Goal: Information Seeking & Learning: Understand process/instructions

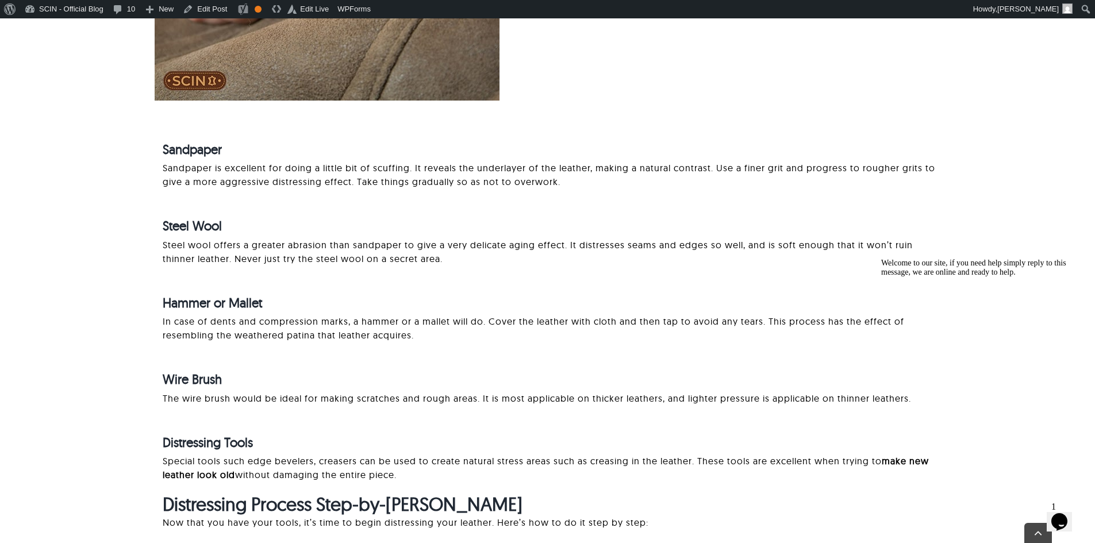
scroll to position [1914, 0]
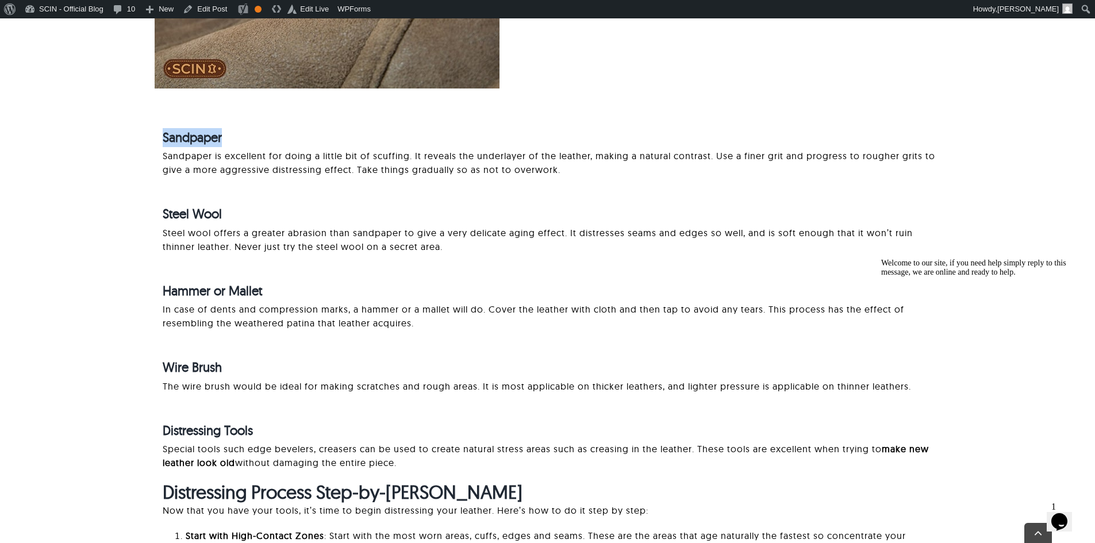
drag, startPoint x: 147, startPoint y: 136, endPoint x: 279, endPoint y: 136, distance: 132.2
click at [279, 136] on div "Sandpaper Sandpaper is excellent for doing a little bit of scuffing. It reveals…" at bounding box center [547, 297] width 975 height 370
drag, startPoint x: 155, startPoint y: 216, endPoint x: 243, endPoint y: 265, distance: 100.6
click at [331, 220] on div "Sandpaper Sandpaper is excellent for doing a little bit of scuffing. It reveals…" at bounding box center [547, 297] width 785 height 370
drag, startPoint x: 108, startPoint y: 292, endPoint x: 462, endPoint y: 289, distance: 353.6
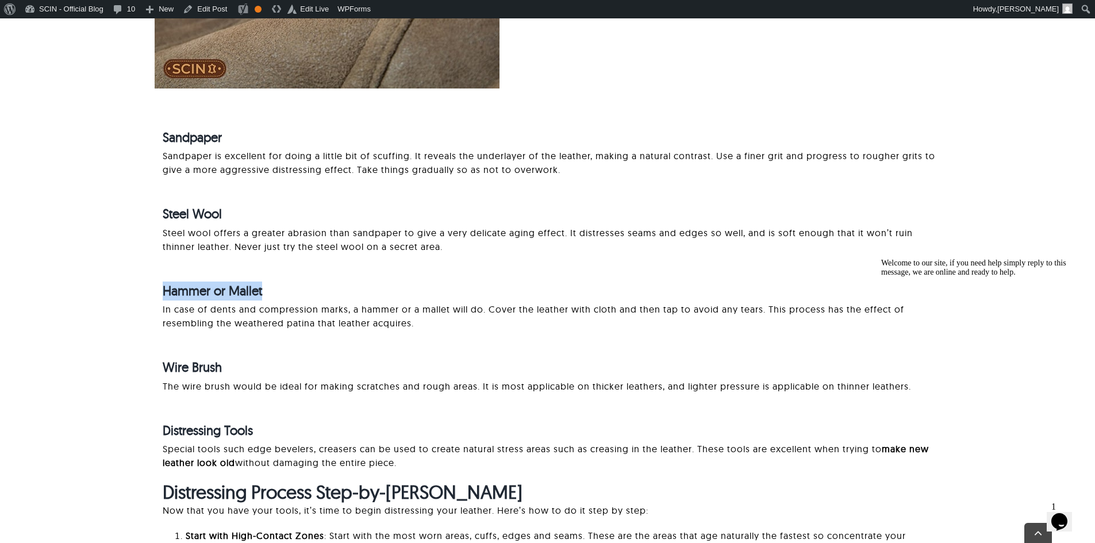
click at [462, 289] on div "Sandpaper Sandpaper is excellent for doing a little bit of scuffing. It reveals…" at bounding box center [547, 297] width 975 height 370
drag, startPoint x: 151, startPoint y: 368, endPoint x: 408, endPoint y: 370, distance: 257.0
click at [408, 370] on div "Sandpaper Sandpaper is excellent for doing a little bit of scuffing. It reveals…" at bounding box center [547, 297] width 975 height 370
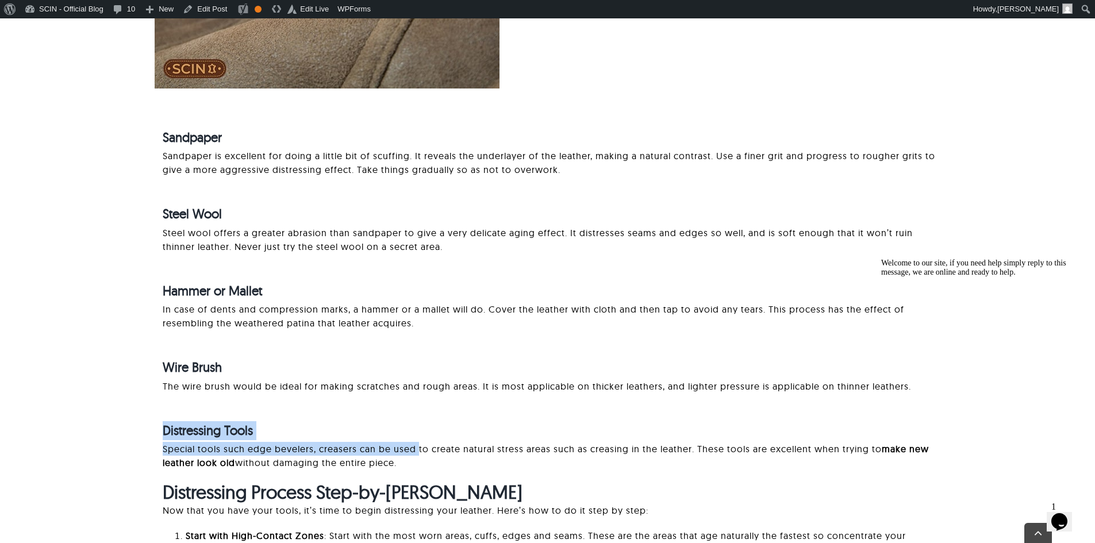
drag, startPoint x: 115, startPoint y: 442, endPoint x: 418, endPoint y: 442, distance: 303.0
click at [418, 442] on div "Sandpaper Sandpaper is excellent for doing a little bit of scuffing. It reveals…" at bounding box center [547, 297] width 975 height 370
click at [213, 426] on strong "Distressing Tools" at bounding box center [208, 431] width 90 height 16
drag, startPoint x: 120, startPoint y: 423, endPoint x: 436, endPoint y: 423, distance: 316.8
click at [436, 423] on div "Sandpaper Sandpaper is excellent for doing a little bit of scuffing. It reveals…" at bounding box center [547, 297] width 975 height 370
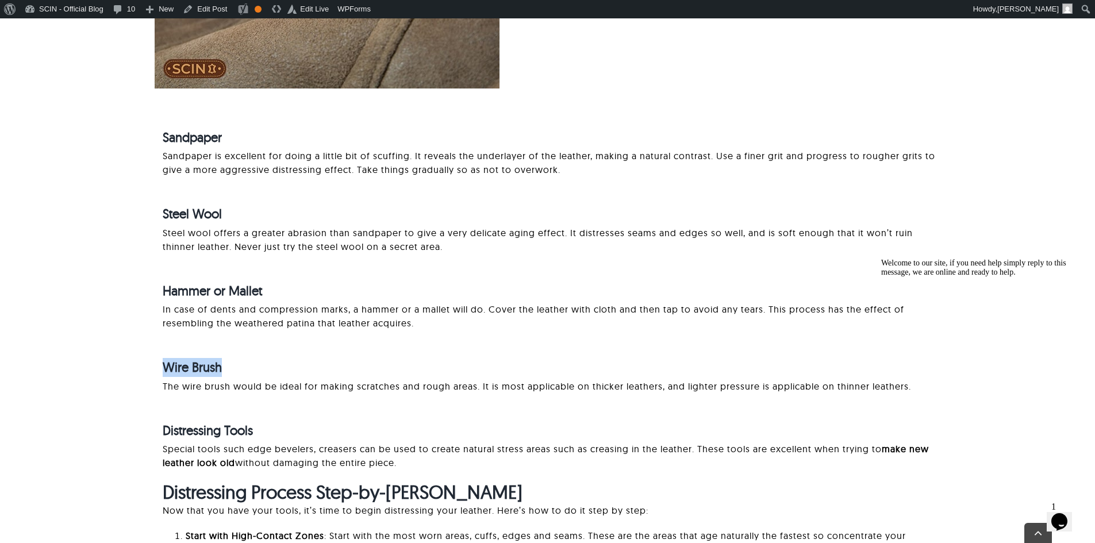
drag, startPoint x: 129, startPoint y: 358, endPoint x: 427, endPoint y: 359, distance: 297.3
click at [431, 361] on div "Sandpaper Sandpaper is excellent for doing a little bit of scuffing. It reveals…" at bounding box center [547, 297] width 975 height 370
drag, startPoint x: 160, startPoint y: 289, endPoint x: 477, endPoint y: 300, distance: 316.4
click at [477, 300] on div "Sandpaper Sandpaper is excellent for doing a little bit of scuffing. It reveals…" at bounding box center [547, 297] width 975 height 370
drag, startPoint x: 118, startPoint y: 186, endPoint x: 400, endPoint y: 186, distance: 282.3
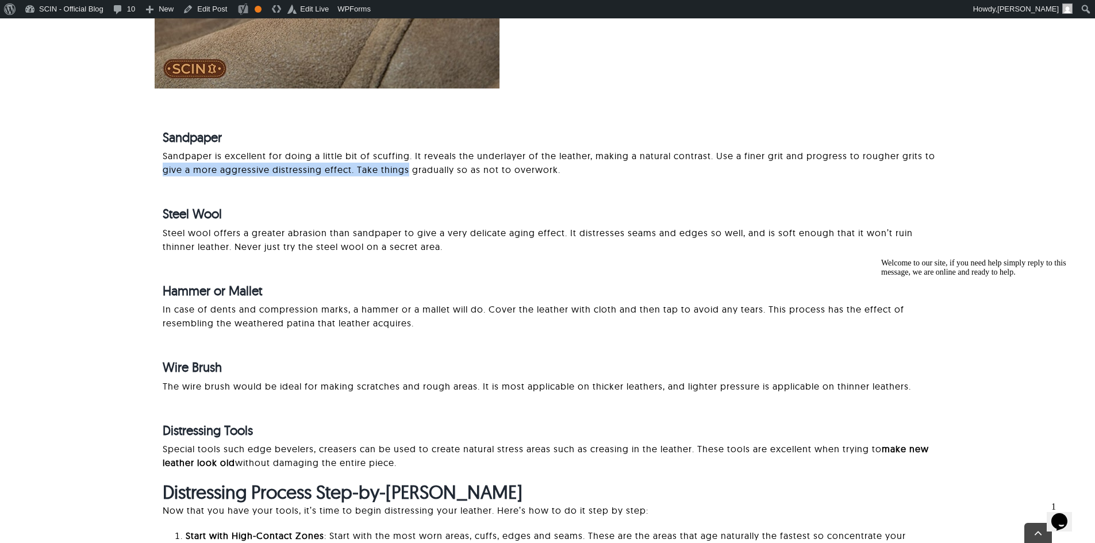
click at [410, 186] on div "Sandpaper Sandpaper is excellent for doing a little bit of scuffing. It reveals…" at bounding box center [547, 297] width 975 height 370
drag, startPoint x: 325, startPoint y: 136, endPoint x: 437, endPoint y: 144, distance: 112.4
drag, startPoint x: 119, startPoint y: 213, endPoint x: 449, endPoint y: 214, distance: 330.1
click at [449, 214] on div "Sandpaper Sandpaper is excellent for doing a little bit of scuffing. It reveals…" at bounding box center [547, 297] width 975 height 370
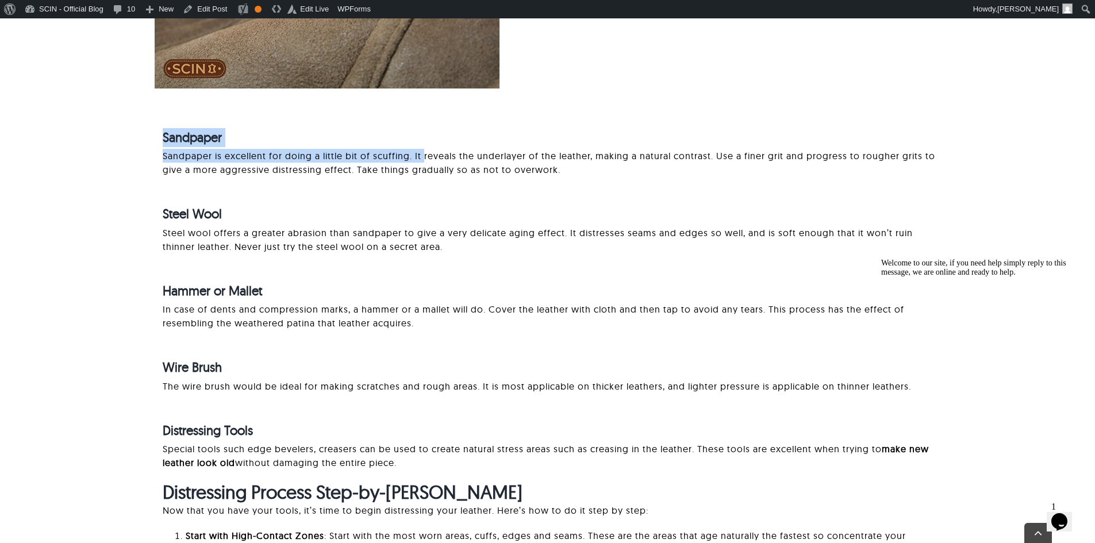
drag, startPoint x: 194, startPoint y: 154, endPoint x: 425, endPoint y: 155, distance: 231.2
click at [90, 133] on div "Sandpaper Sandpaper is excellent for doing a little bit of scuffing. It reveals…" at bounding box center [547, 297] width 975 height 370
drag, startPoint x: 90, startPoint y: 133, endPoint x: 320, endPoint y: 132, distance: 229.4
click at [320, 132] on div "Sandpaper Sandpaper is excellent for doing a little bit of scuffing. It reveals…" at bounding box center [547, 297] width 975 height 370
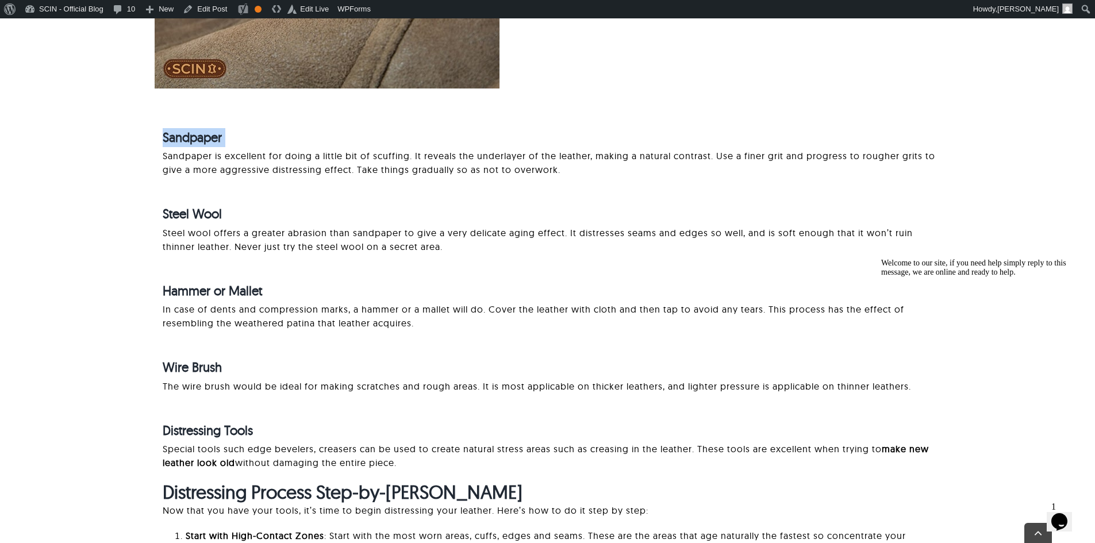
click at [320, 132] on h4 "Sandpaper" at bounding box center [551, 137] width 777 height 19
drag, startPoint x: 321, startPoint y: 131, endPoint x: 105, endPoint y: 147, distance: 216.2
click at [105, 147] on div "Sandpaper Sandpaper is excellent for doing a little bit of scuffing. It reveals…" at bounding box center [547, 297] width 975 height 370
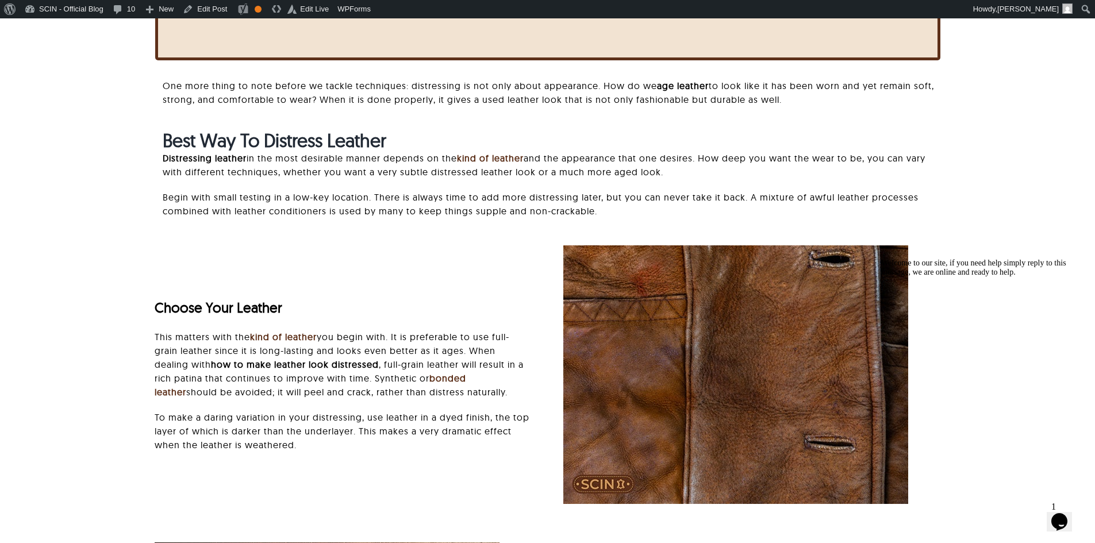
scroll to position [592, 0]
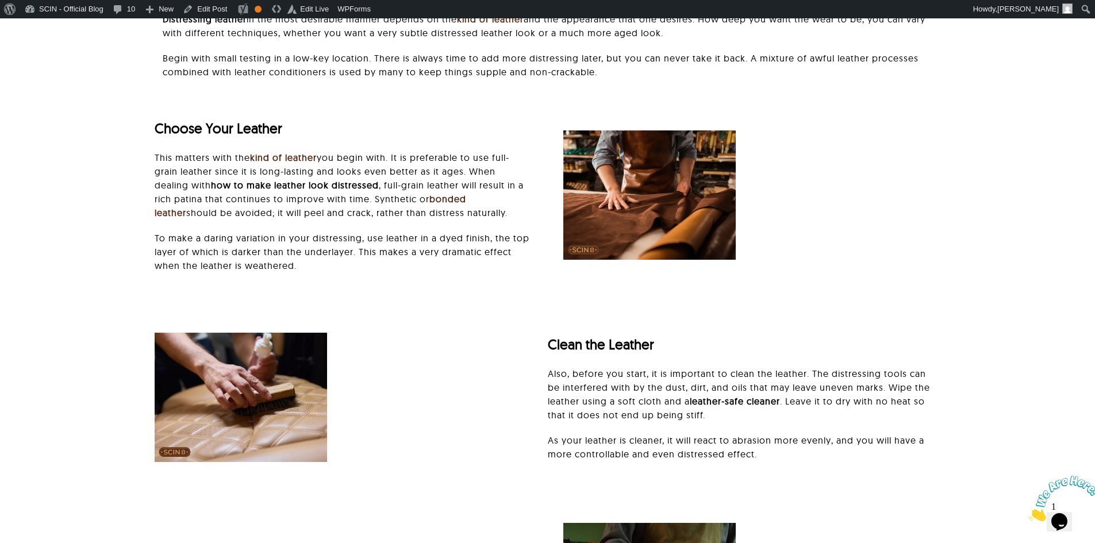
scroll to position [632, 0]
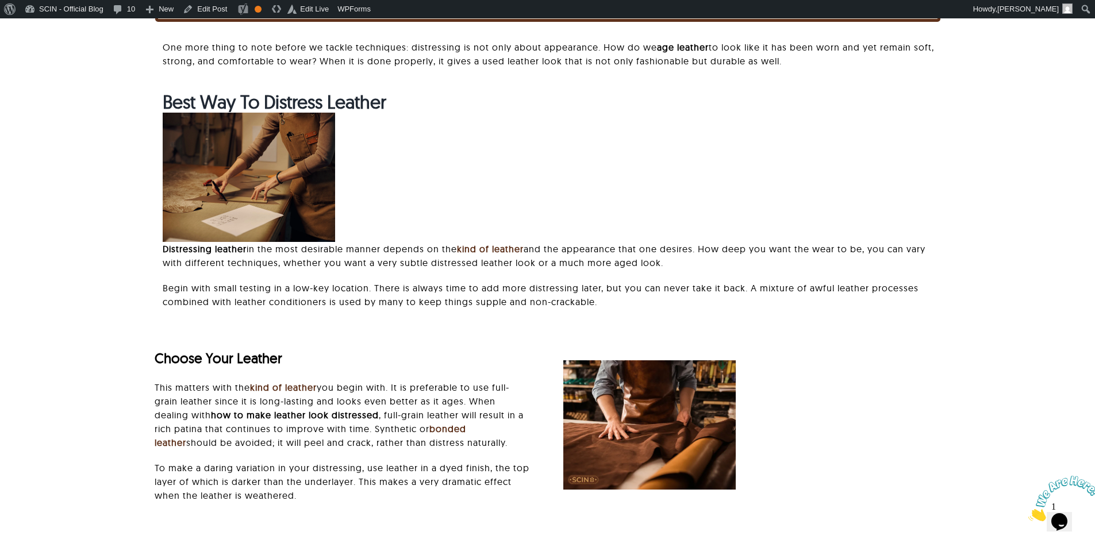
click at [635, 402] on img at bounding box center [649, 425] width 172 height 129
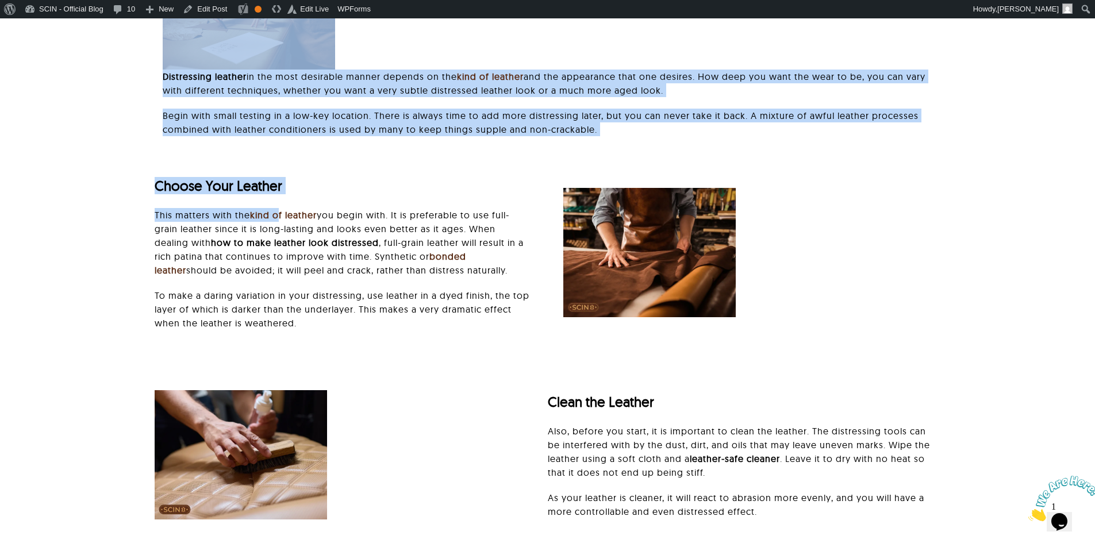
drag, startPoint x: 124, startPoint y: 64, endPoint x: 281, endPoint y: 198, distance: 206.3
click at [64, 136] on div "Best Way To Distress Leather Distressing leather in the most desirable manner d…" at bounding box center [547, 32] width 975 height 229
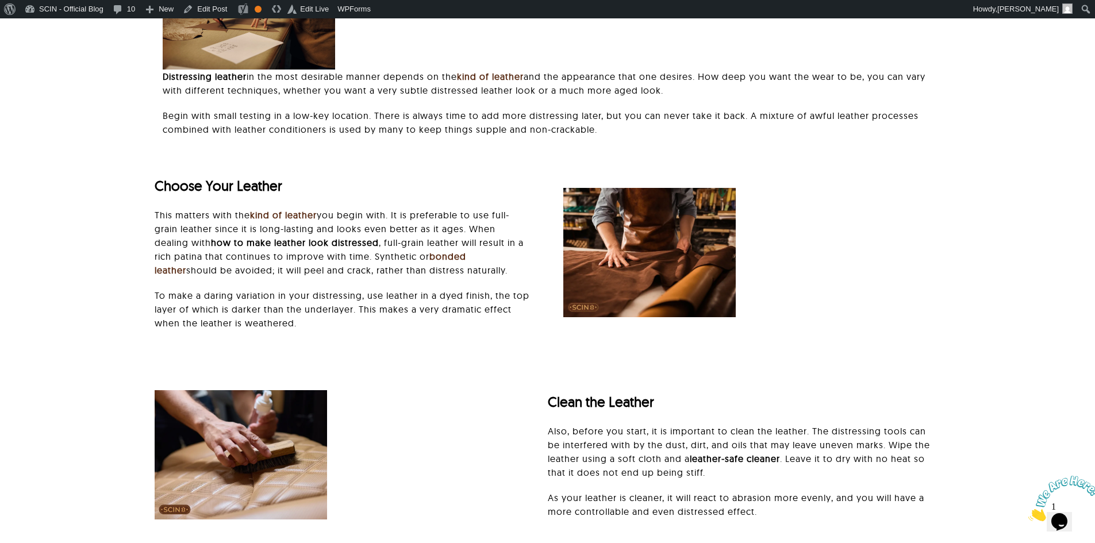
scroll to position [632, 0]
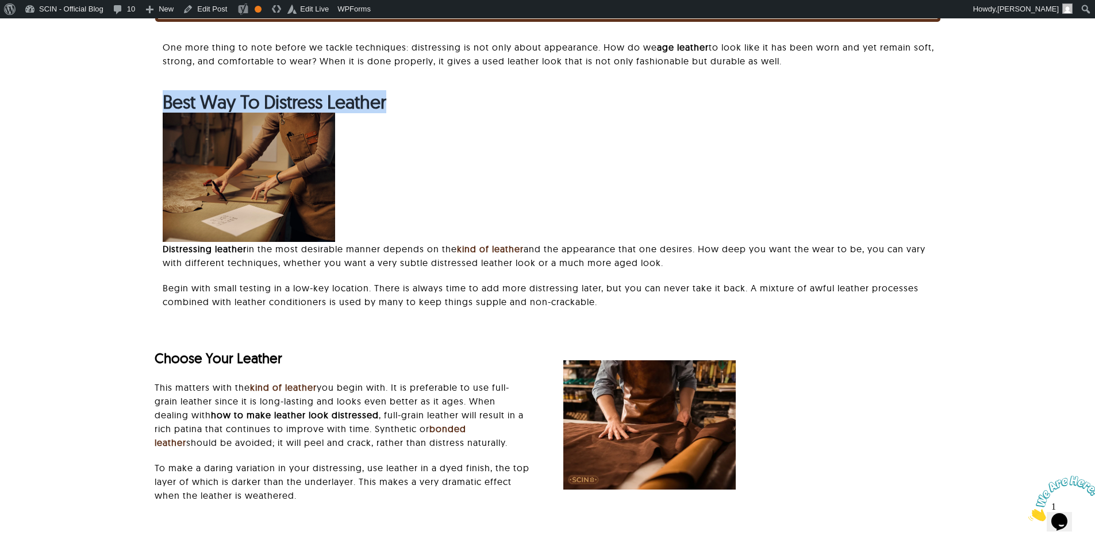
drag, startPoint x: 164, startPoint y: 98, endPoint x: 440, endPoint y: 105, distance: 276.1
click at [440, 105] on h2 "Best Way To Distress Leather" at bounding box center [551, 102] width 777 height 22
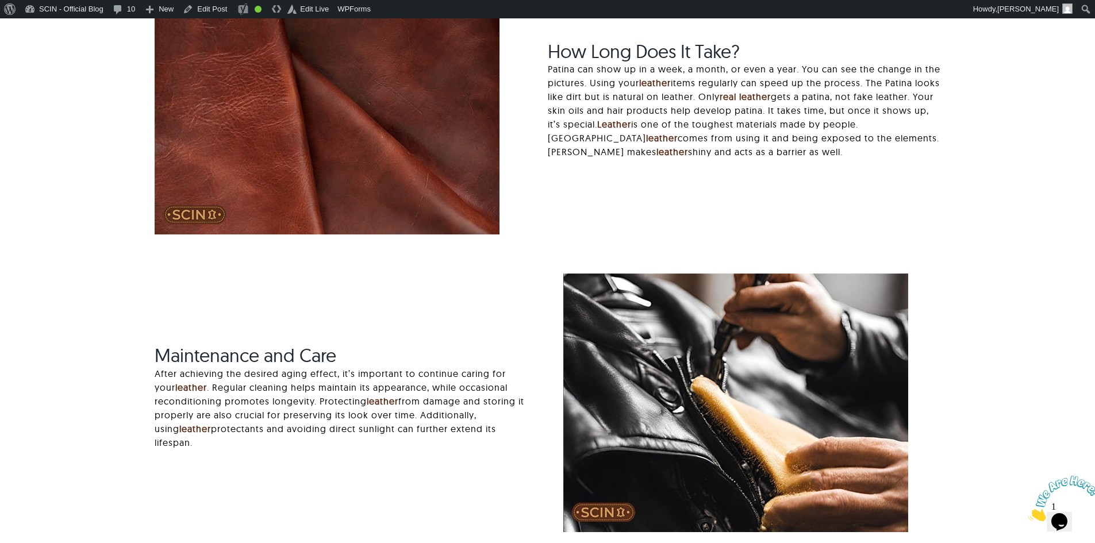
scroll to position [2773, 0]
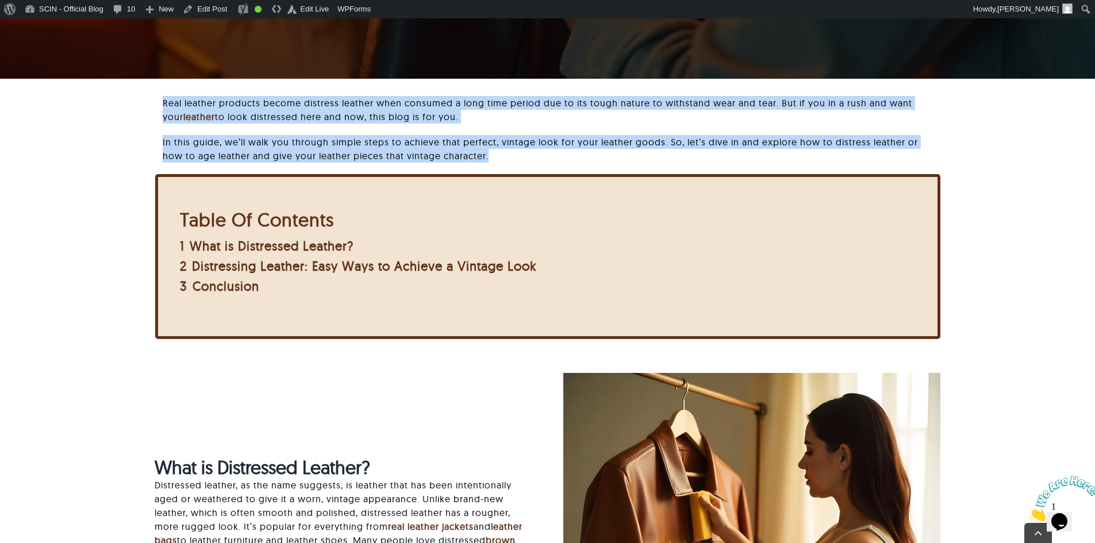
drag, startPoint x: 170, startPoint y: 108, endPoint x: 650, endPoint y: 171, distance: 484.9
click at [650, 171] on div "Real leather products become distress leather when consumed a long time period …" at bounding box center [547, 135] width 785 height 78
click at [627, 162] on p "In this guide, we’ll walk you through simple steps to achieve that perfect, vin…" at bounding box center [551, 149] width 777 height 28
drag, startPoint x: 498, startPoint y: 158, endPoint x: 157, endPoint y: 87, distance: 348.1
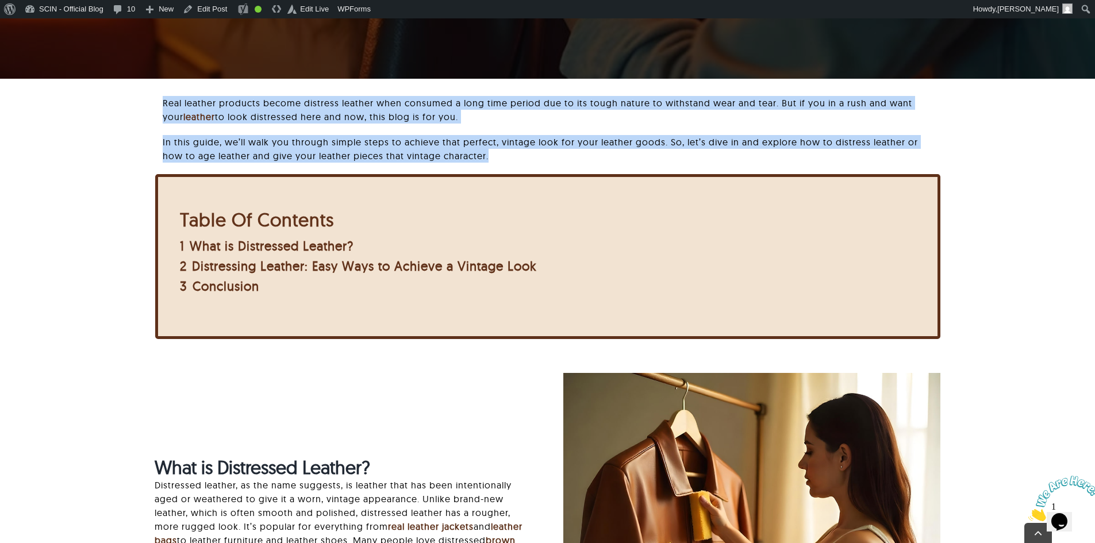
drag, startPoint x: 157, startPoint y: 87, endPoint x: 142, endPoint y: 94, distance: 16.5
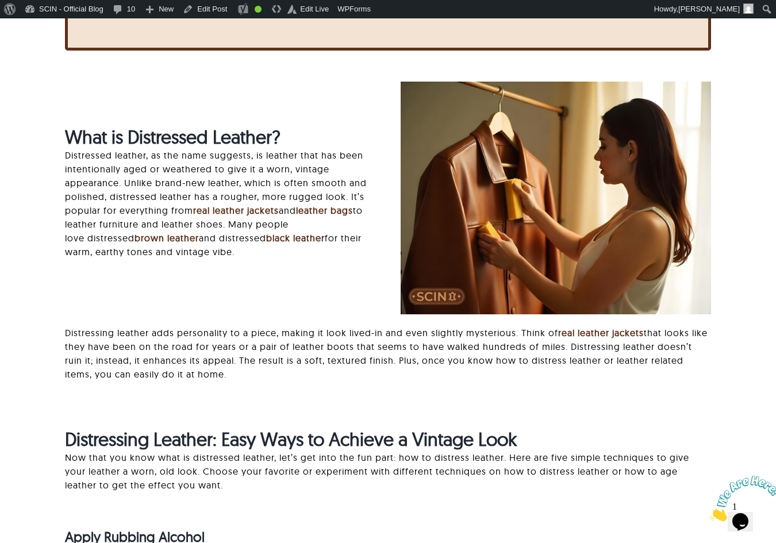
scroll to position [515, 0]
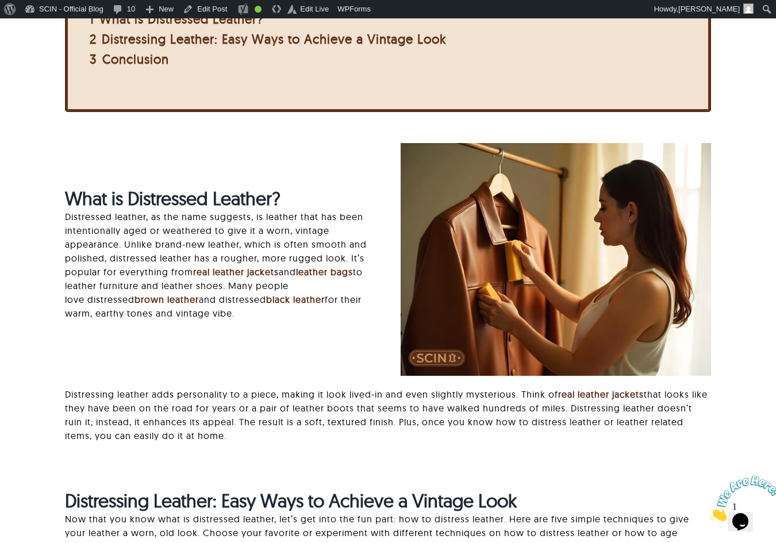
drag, startPoint x: 393, startPoint y: 144, endPoint x: 593, endPoint y: 323, distance: 268.4
click at [593, 323] on div at bounding box center [556, 259] width 336 height 232
click at [593, 323] on img at bounding box center [556, 259] width 310 height 232
click at [443, 219] on img at bounding box center [556, 259] width 310 height 232
click at [378, 202] on div "What is Distressed Leather? Distressed leather, as the name suggests, is leathe…" at bounding box center [220, 259] width 336 height 144
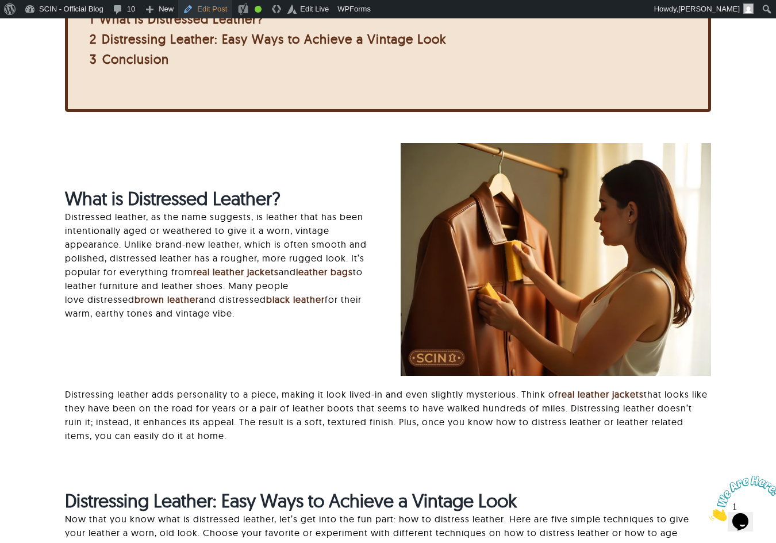
click at [212, 11] on link "Edit Post" at bounding box center [204, 9] width 53 height 18
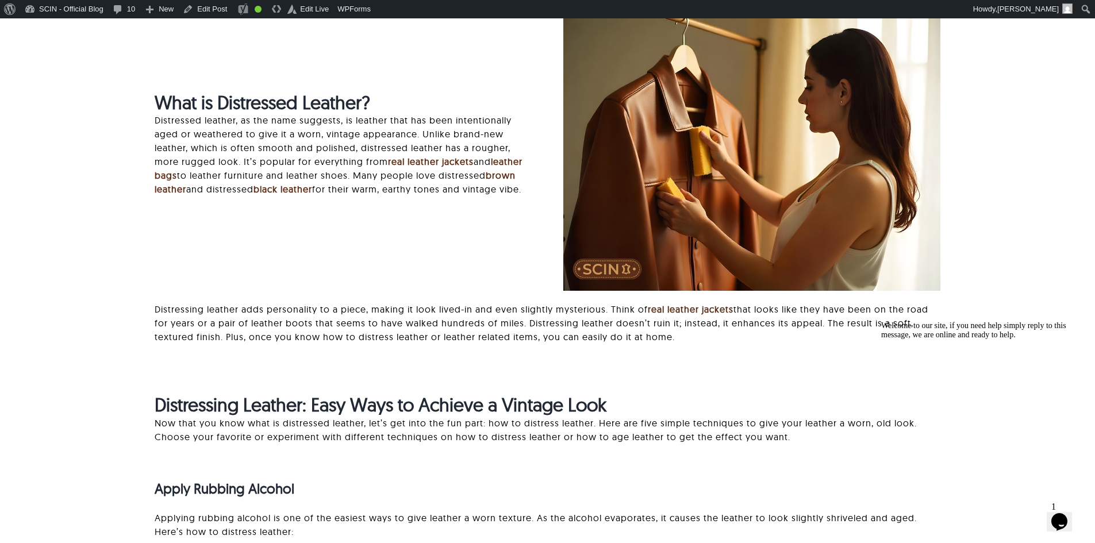
scroll to position [920, 0]
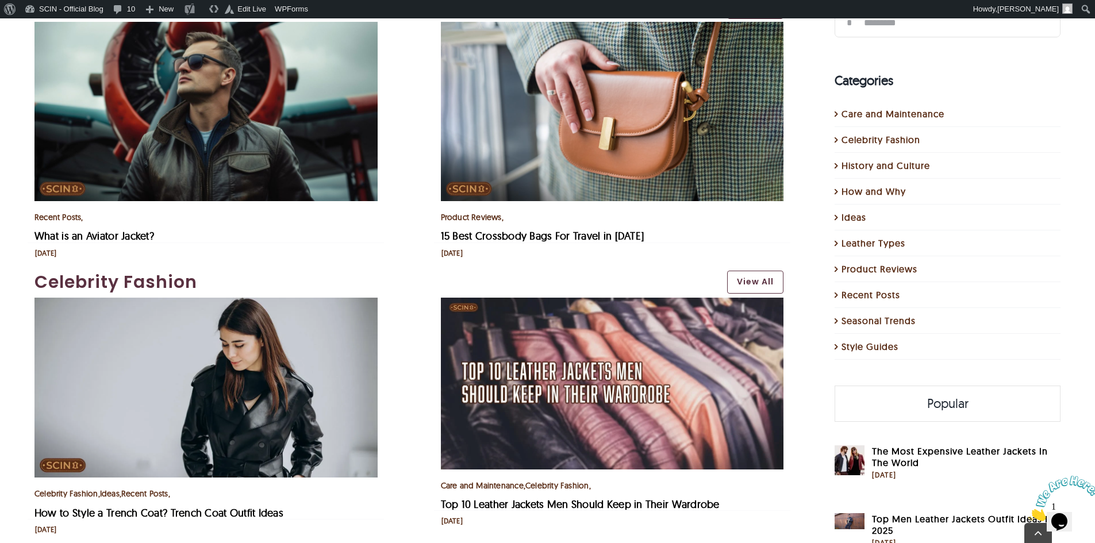
scroll to position [920, 0]
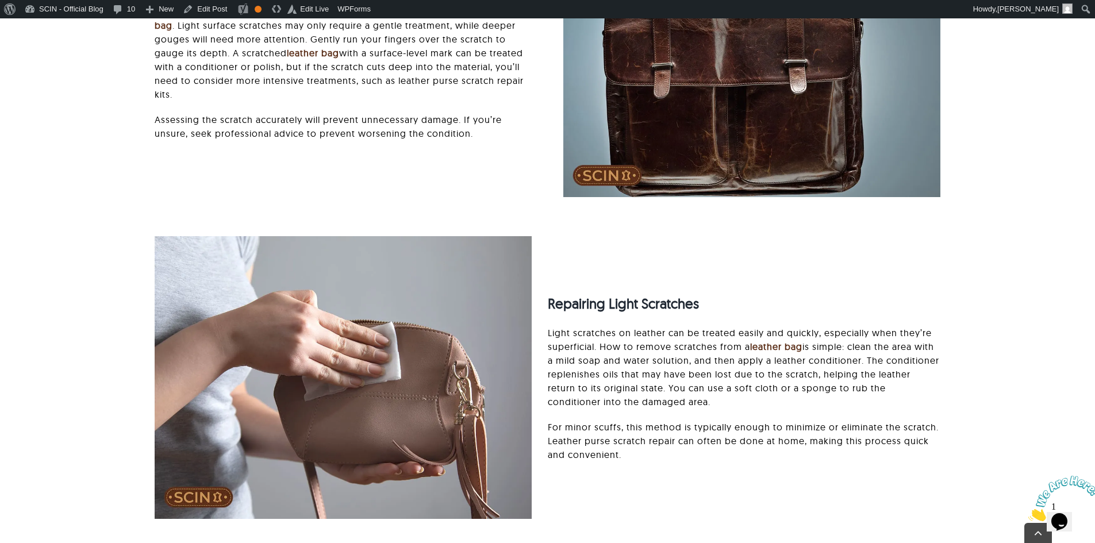
scroll to position [1552, 0]
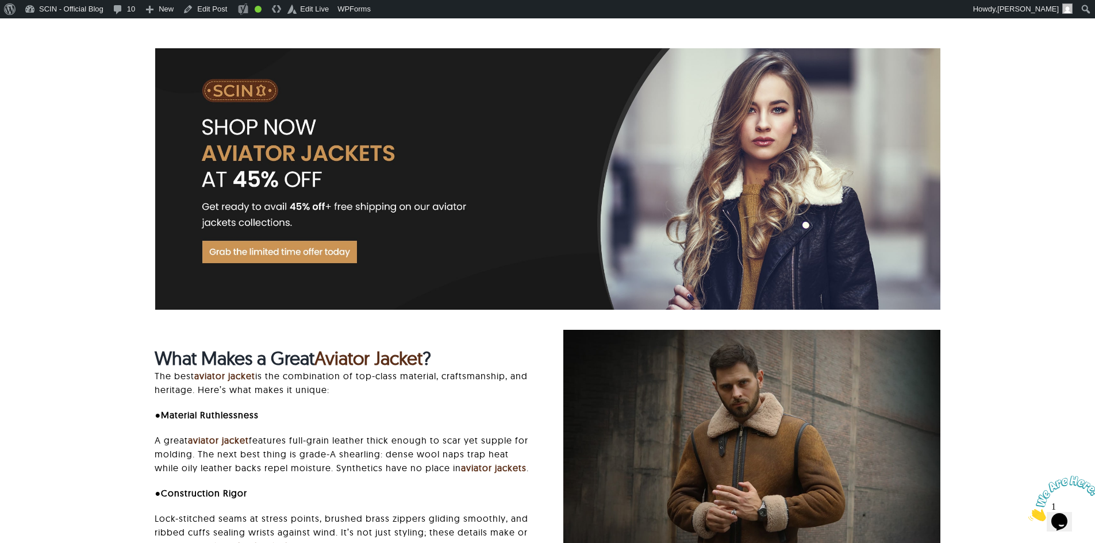
scroll to position [862, 0]
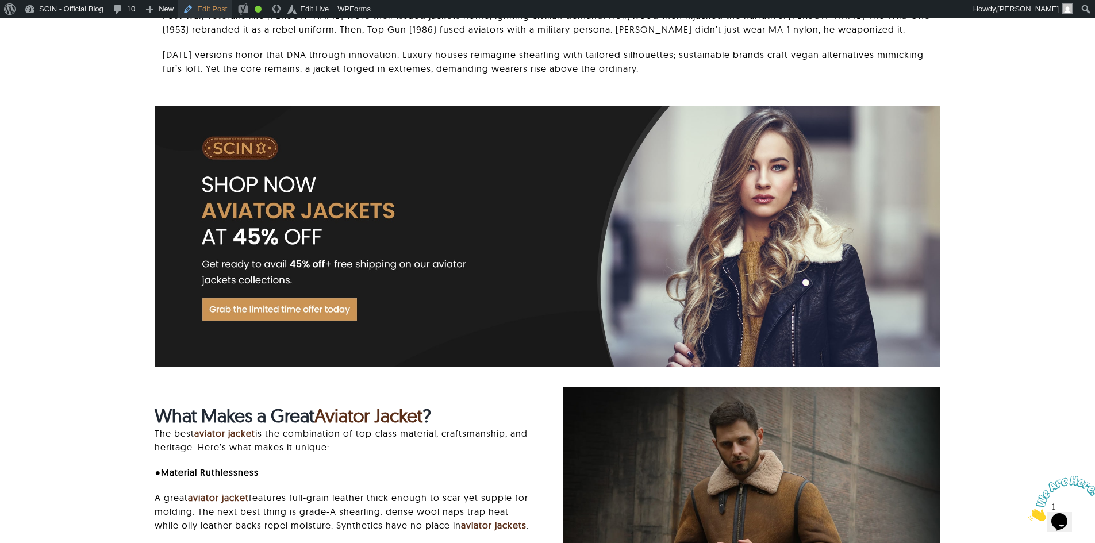
click at [218, 11] on link "Edit Post" at bounding box center [204, 9] width 53 height 18
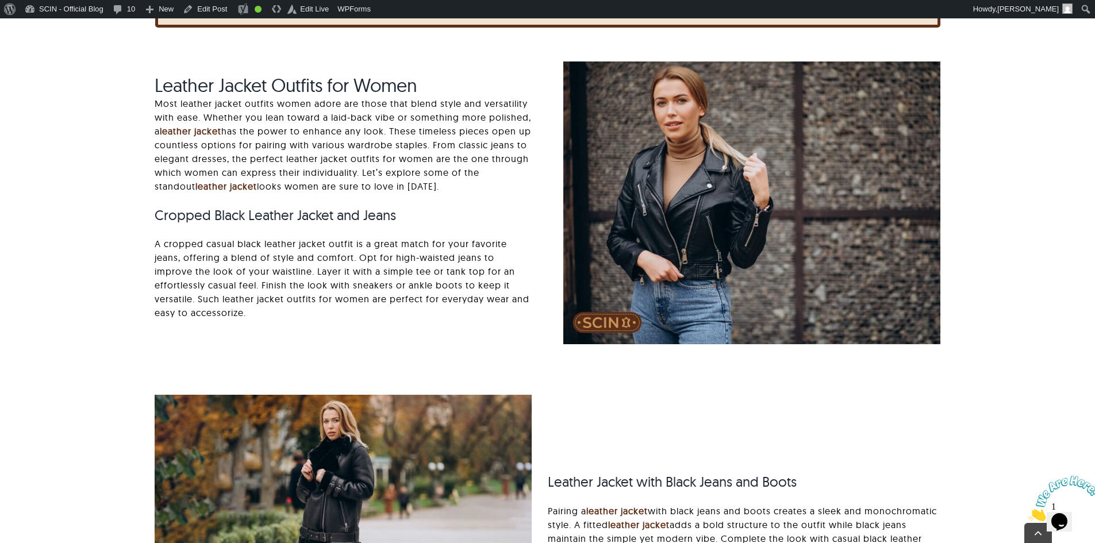
scroll to position [862, 0]
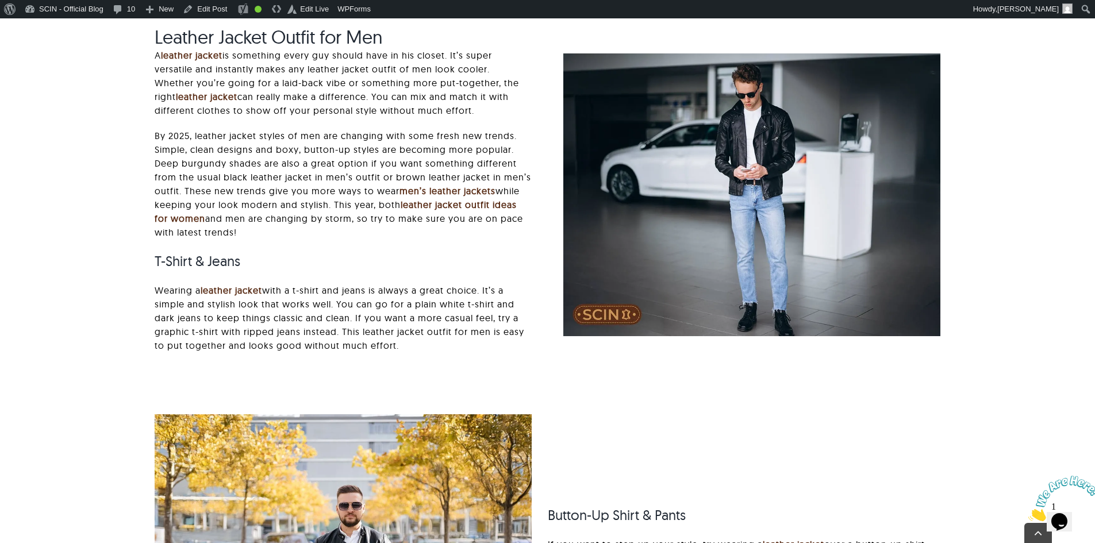
scroll to position [862, 0]
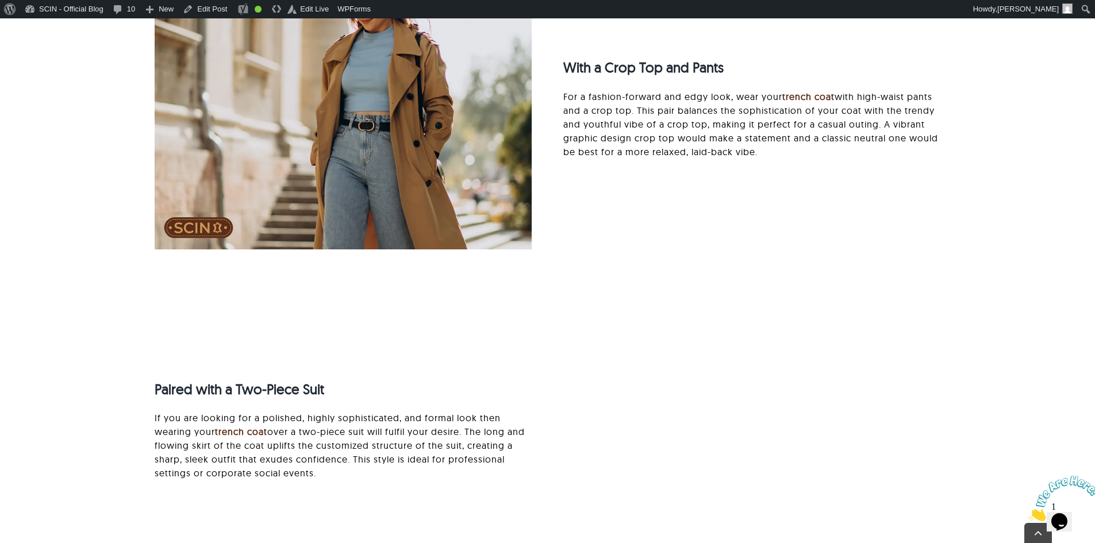
scroll to position [1725, 0]
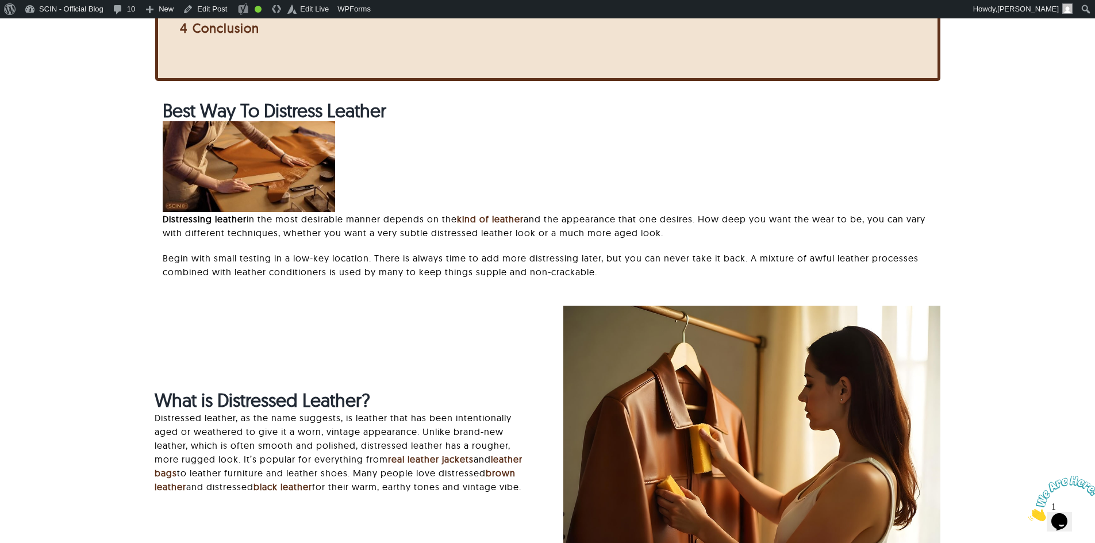
drag, startPoint x: 338, startPoint y: 166, endPoint x: 380, endPoint y: 177, distance: 44.1
click at [380, 177] on div at bounding box center [551, 166] width 777 height 91
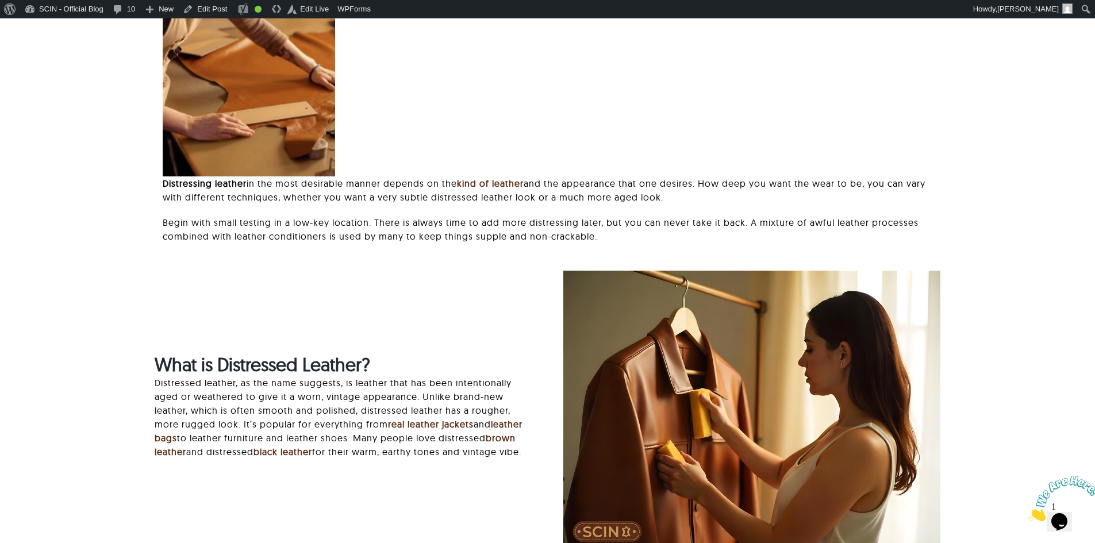
scroll to position [747, 0]
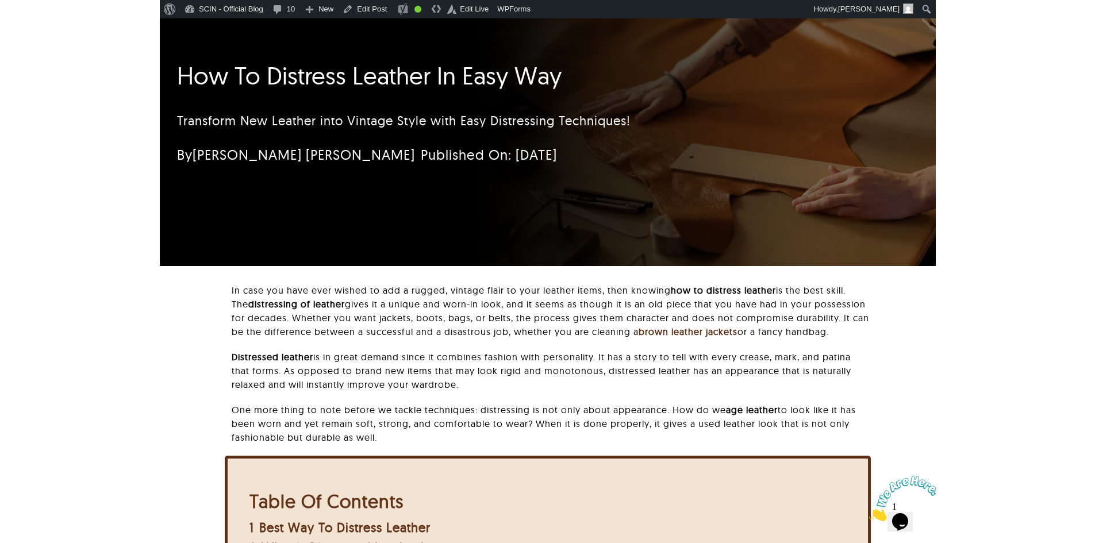
scroll to position [259, 0]
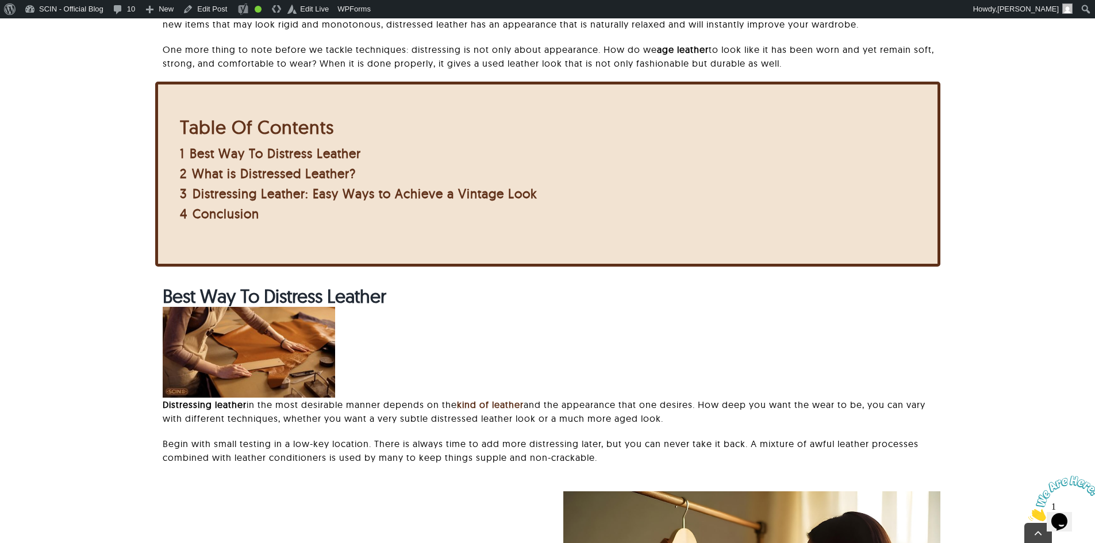
scroll to position [604, 0]
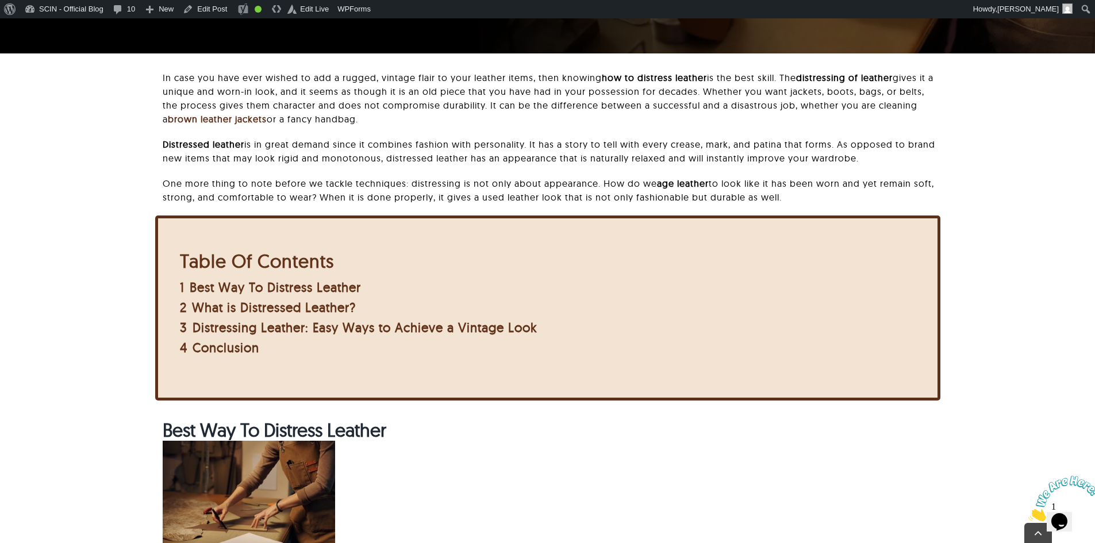
scroll to position [402, 0]
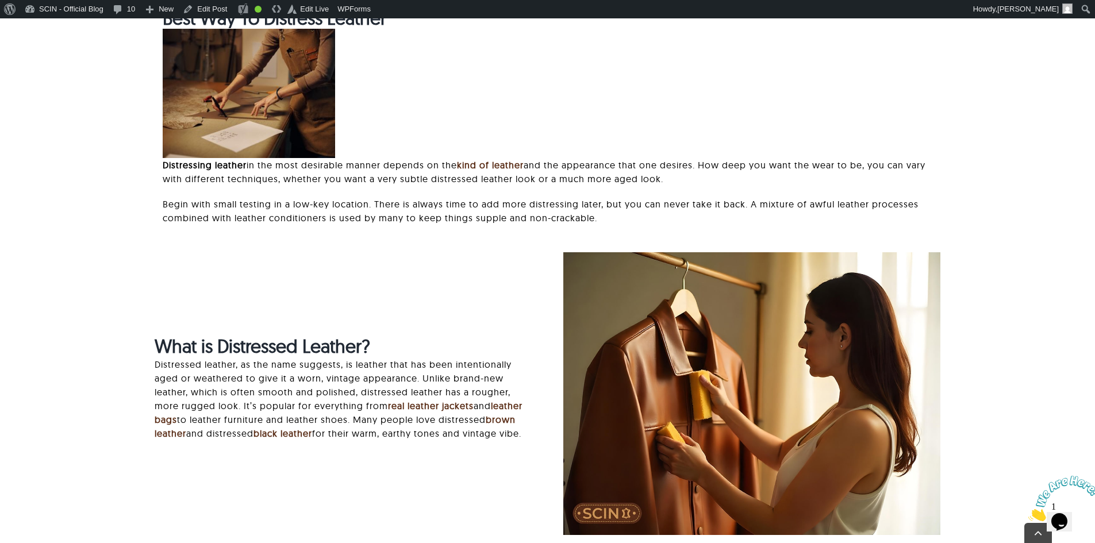
scroll to position [747, 0]
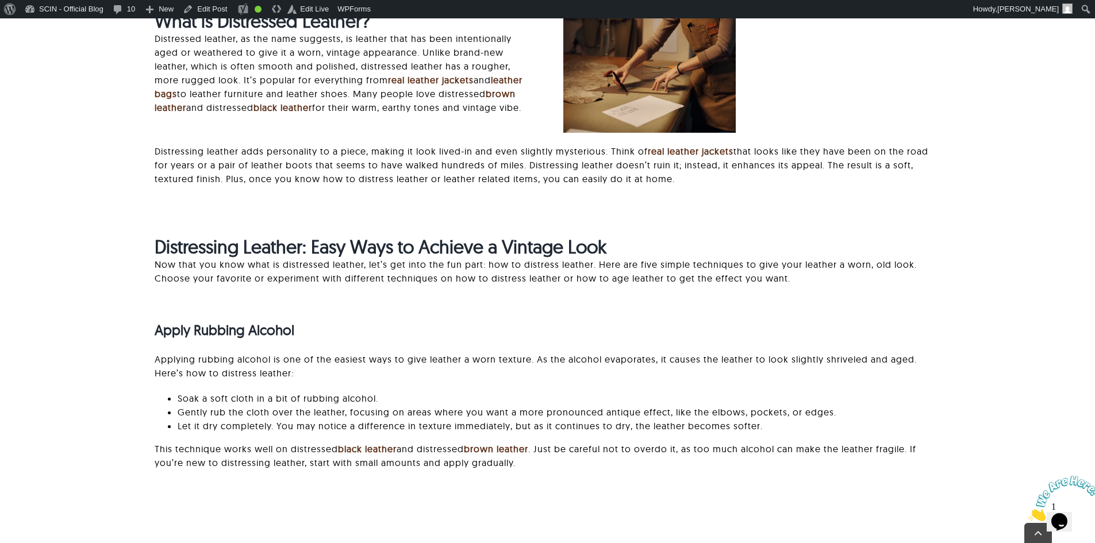
scroll to position [862, 0]
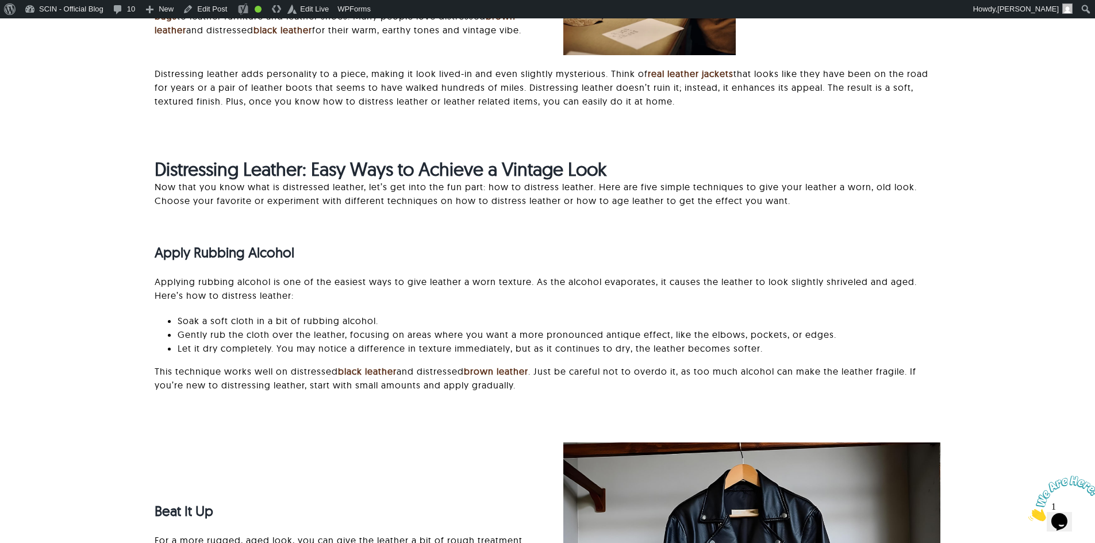
scroll to position [920, 0]
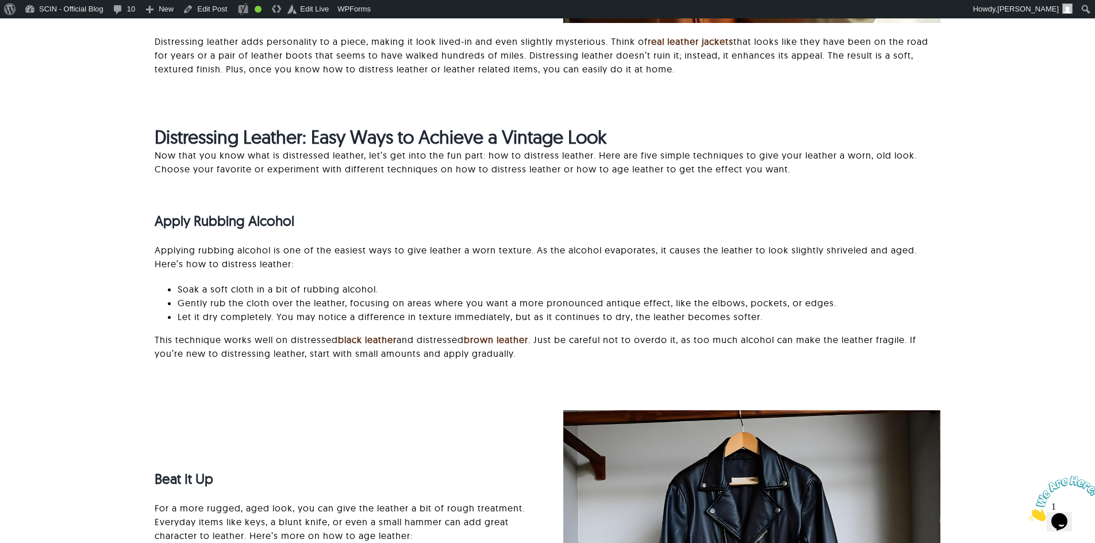
scroll to position [920, 0]
drag, startPoint x: 140, startPoint y: 481, endPoint x: 258, endPoint y: 481, distance: 118.4
click at [258, 481] on div "Beat It Up For a more rugged, aged look, you can give the leather a bit of roug…" at bounding box center [343, 552] width 408 height 189
click at [258, 481] on h3 "Beat It Up" at bounding box center [343, 479] width 377 height 17
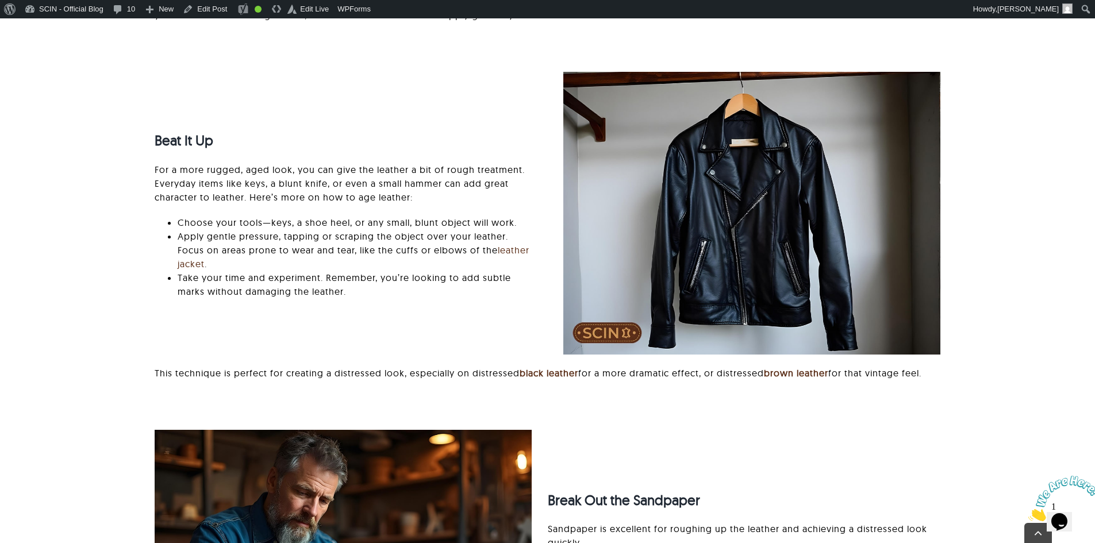
scroll to position [1265, 0]
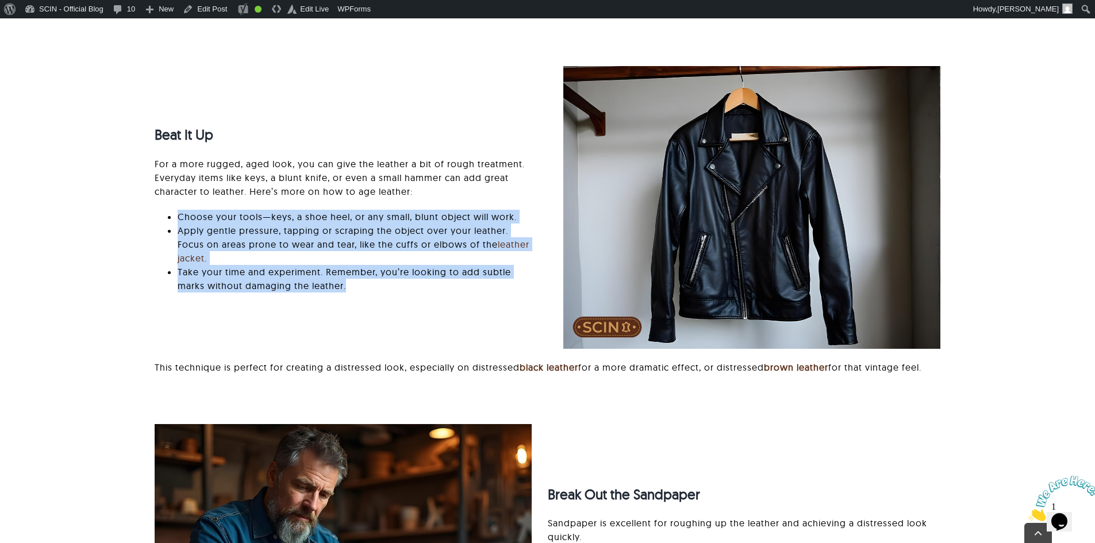
drag, startPoint x: 366, startPoint y: 285, endPoint x: 175, endPoint y: 214, distance: 203.6
click at [175, 214] on ul "Choose your tools—keys, a shoe heel, or any small, blunt object will work. Appl…" at bounding box center [343, 251] width 377 height 83
drag, startPoint x: 175, startPoint y: 214, endPoint x: 346, endPoint y: 286, distance: 184.8
click at [346, 286] on ul "Choose your tools—keys, a shoe heel, or any small, blunt object will work. Appl…" at bounding box center [343, 251] width 377 height 83
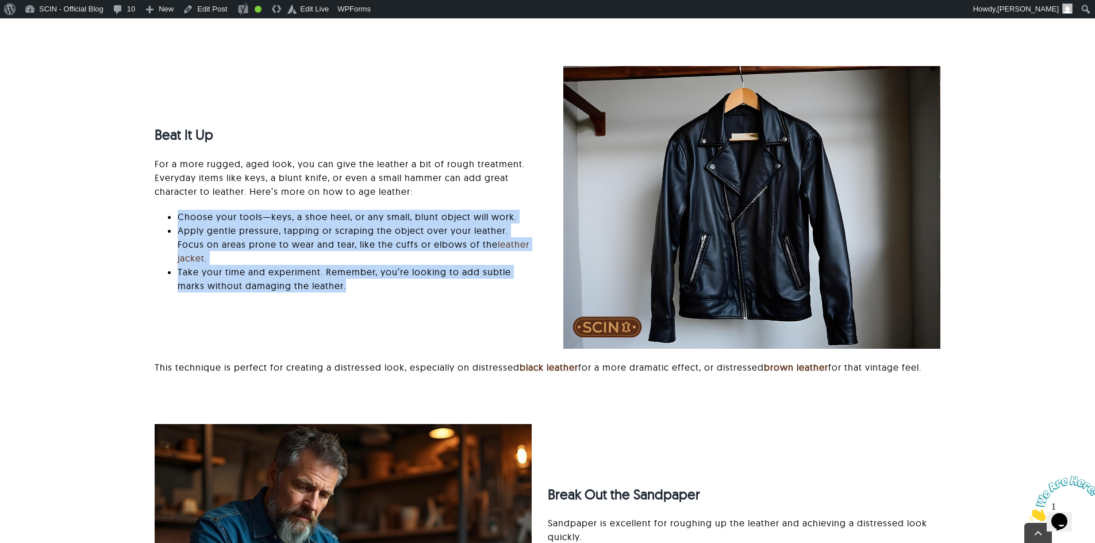
click at [346, 286] on li "Take your time and experiment. Remember, you’re looking to add subtle marks wit…" at bounding box center [355, 279] width 354 height 28
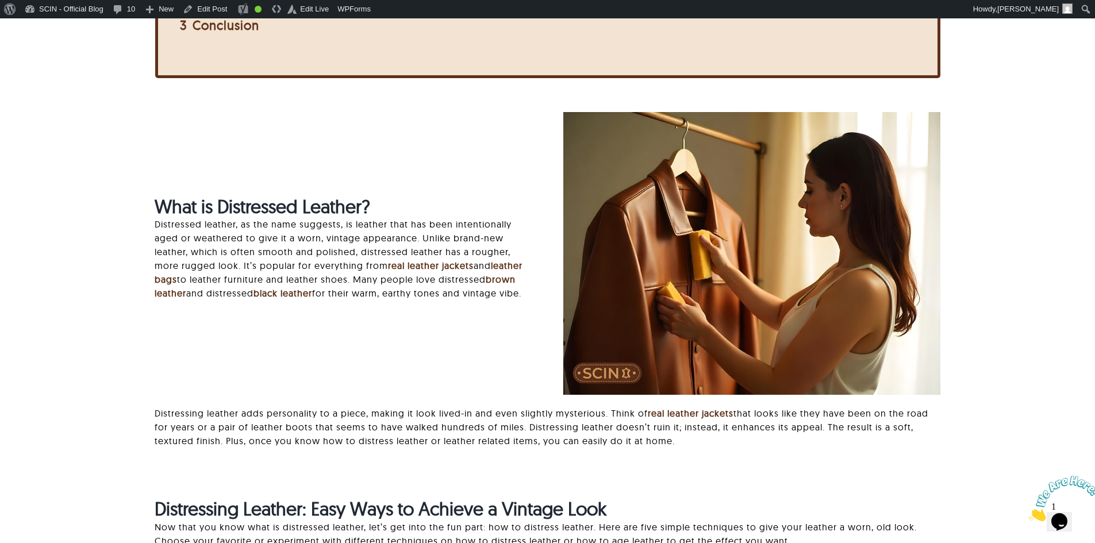
scroll to position [525, 0]
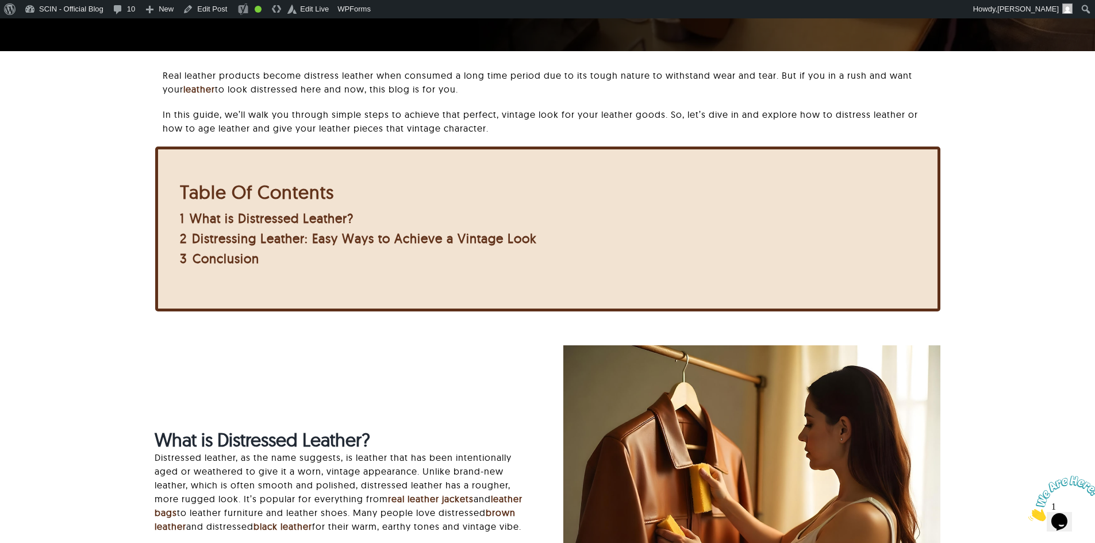
scroll to position [287, 0]
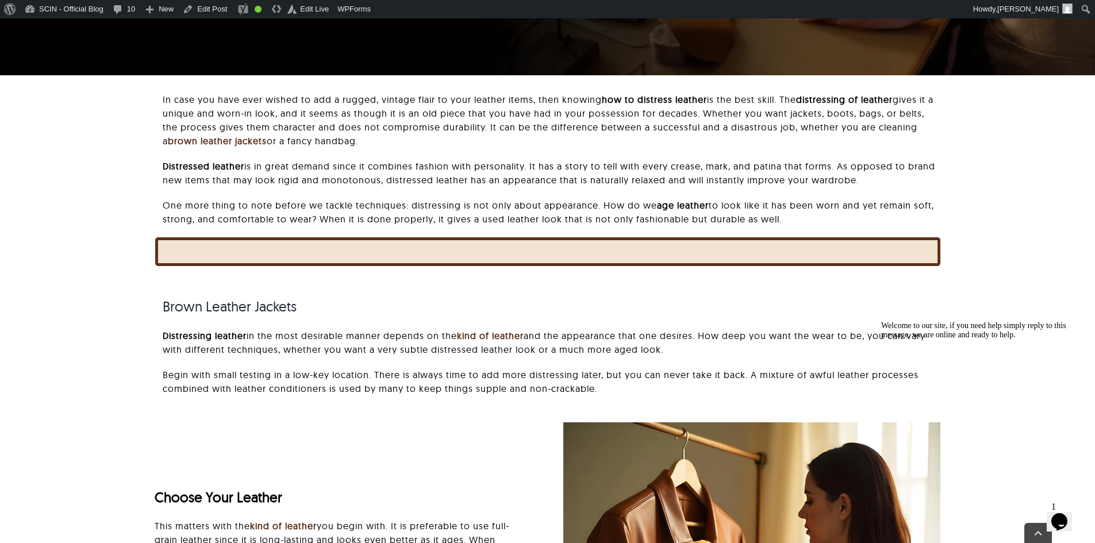
scroll to position [402, 0]
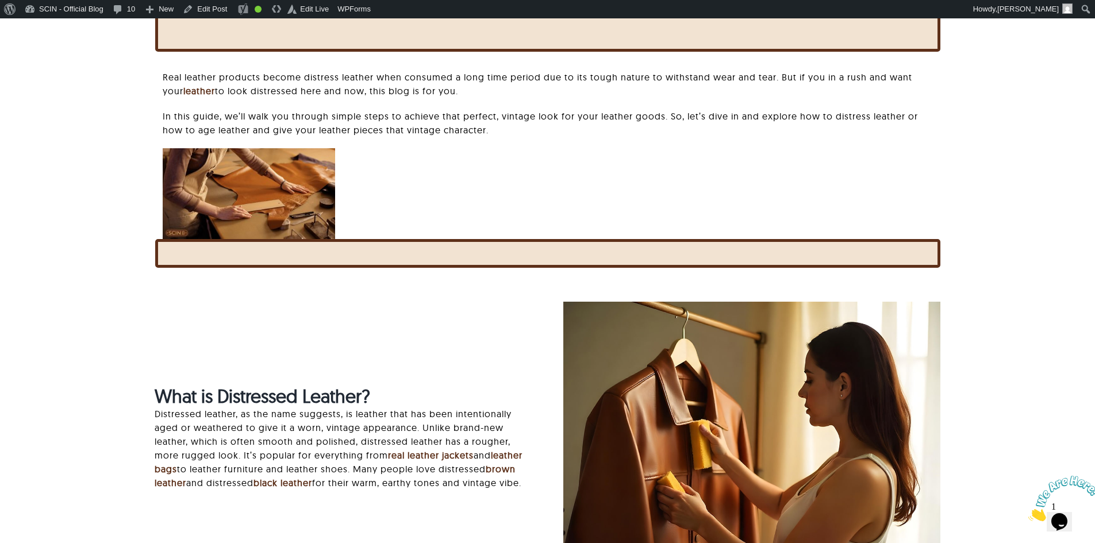
scroll to position [460, 0]
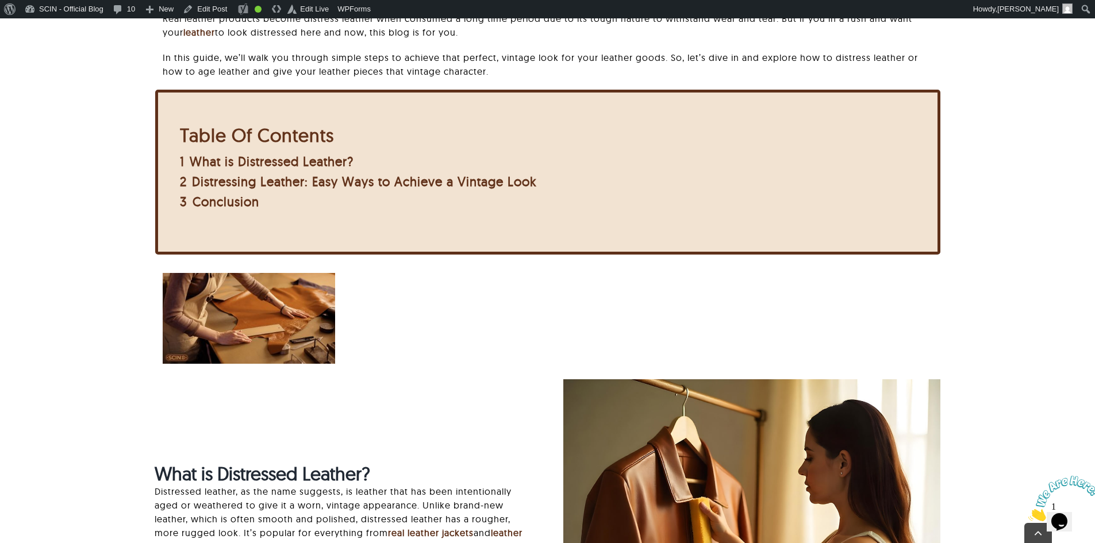
scroll to position [402, 0]
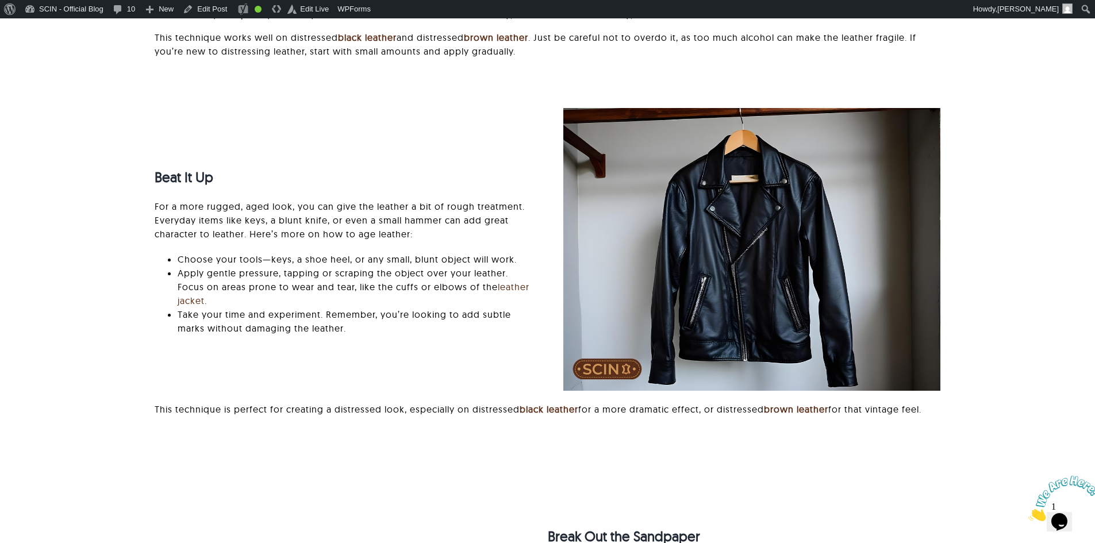
scroll to position [1150, 0]
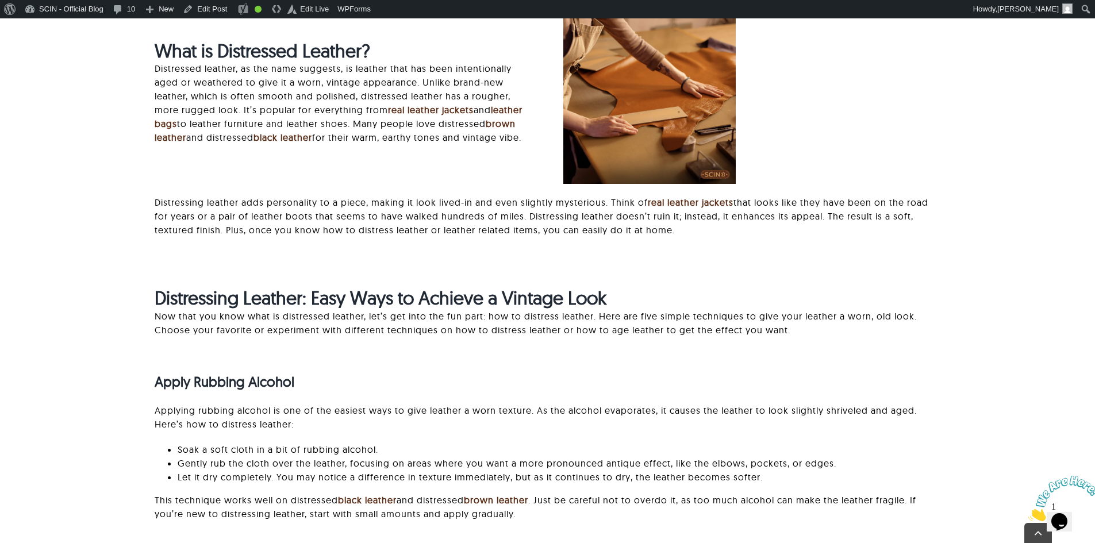
scroll to position [632, 0]
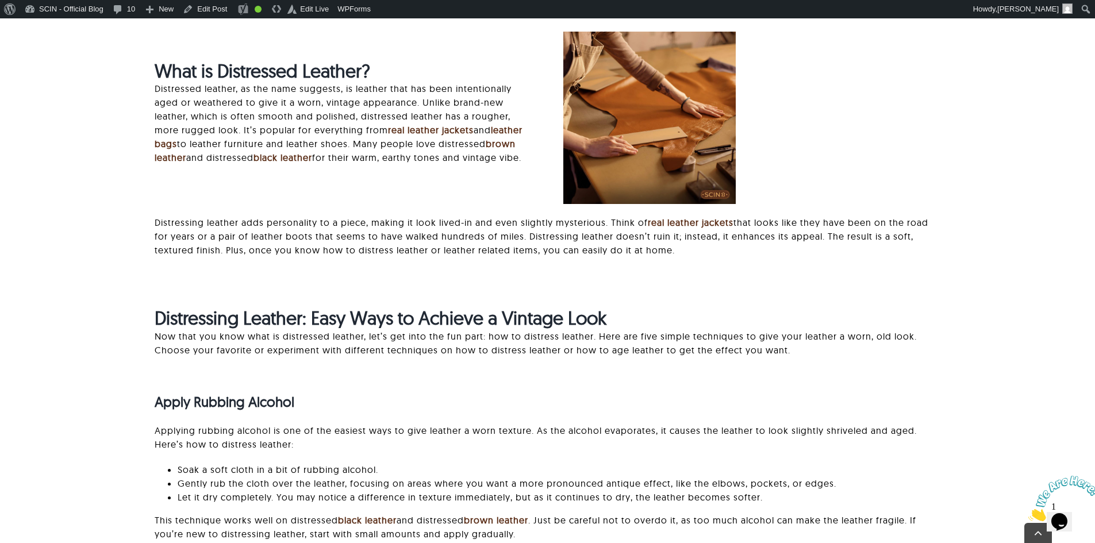
scroll to position [862, 0]
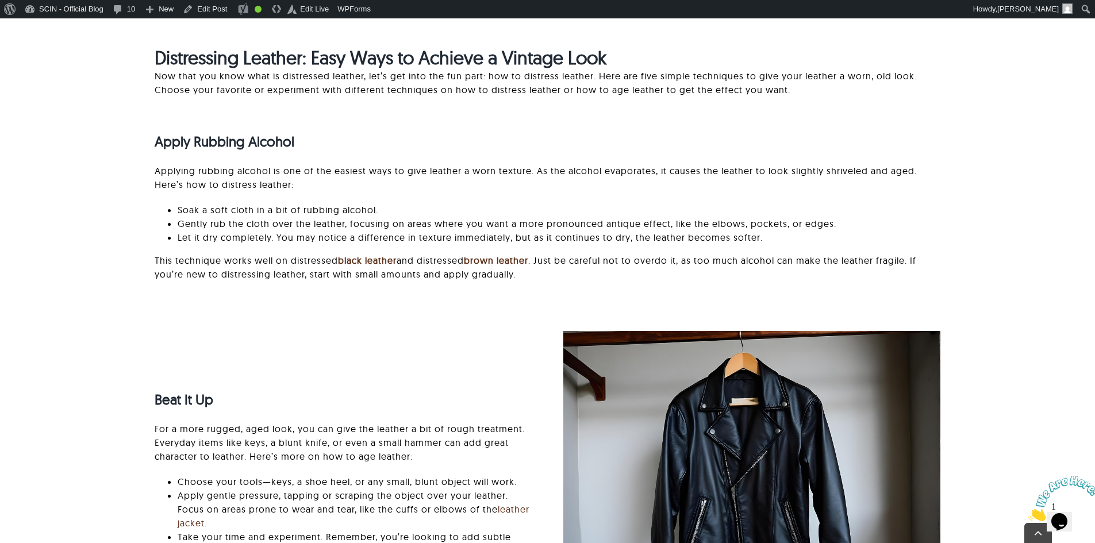
scroll to position [1610, 0]
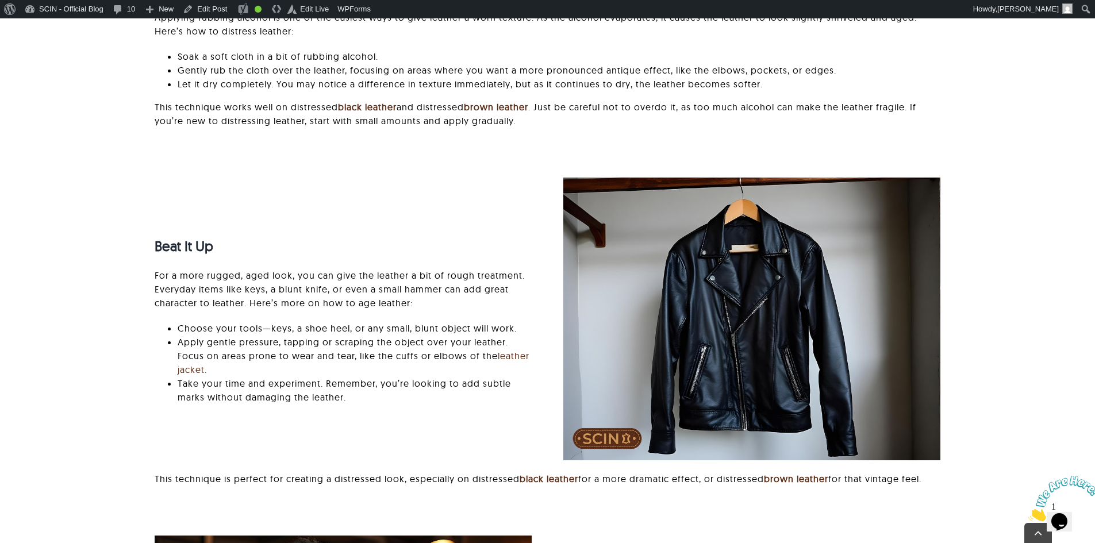
drag, startPoint x: 777, startPoint y: 289, endPoint x: 704, endPoint y: 326, distance: 81.5
click at [704, 326] on img at bounding box center [751, 319] width 377 height 283
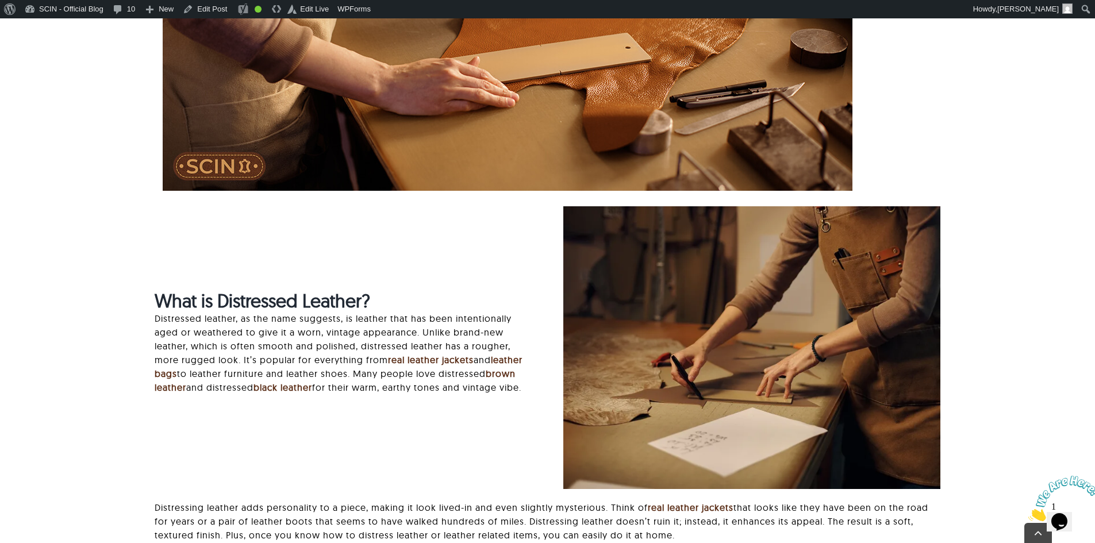
scroll to position [977, 0]
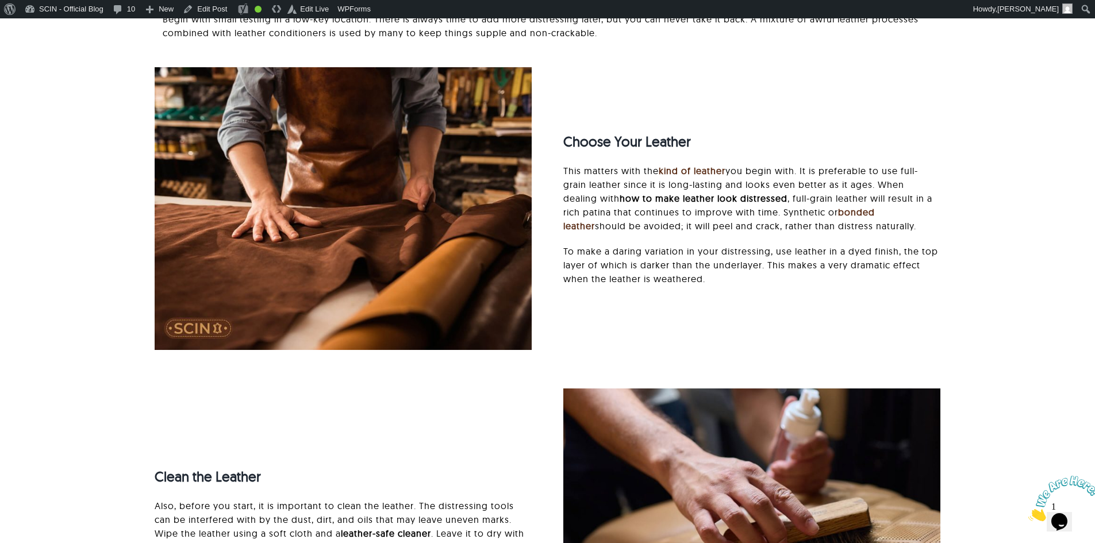
scroll to position [1035, 0]
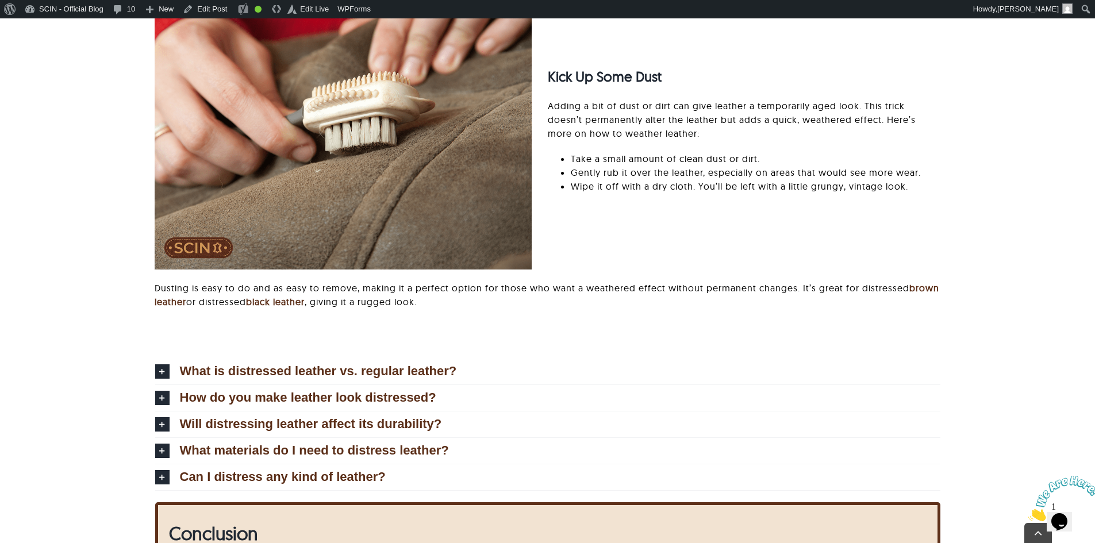
scroll to position [2530, 0]
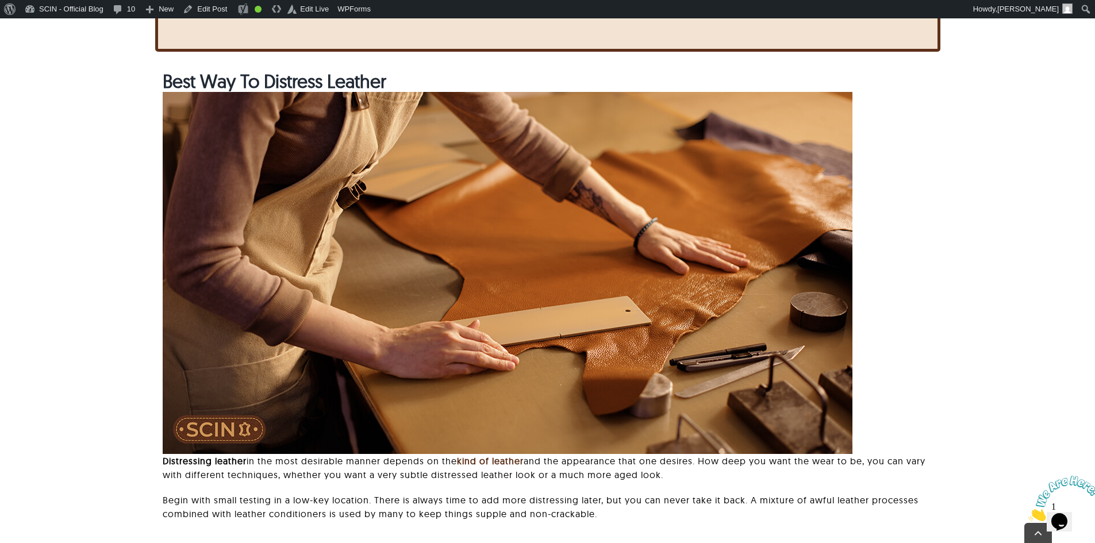
scroll to position [805, 0]
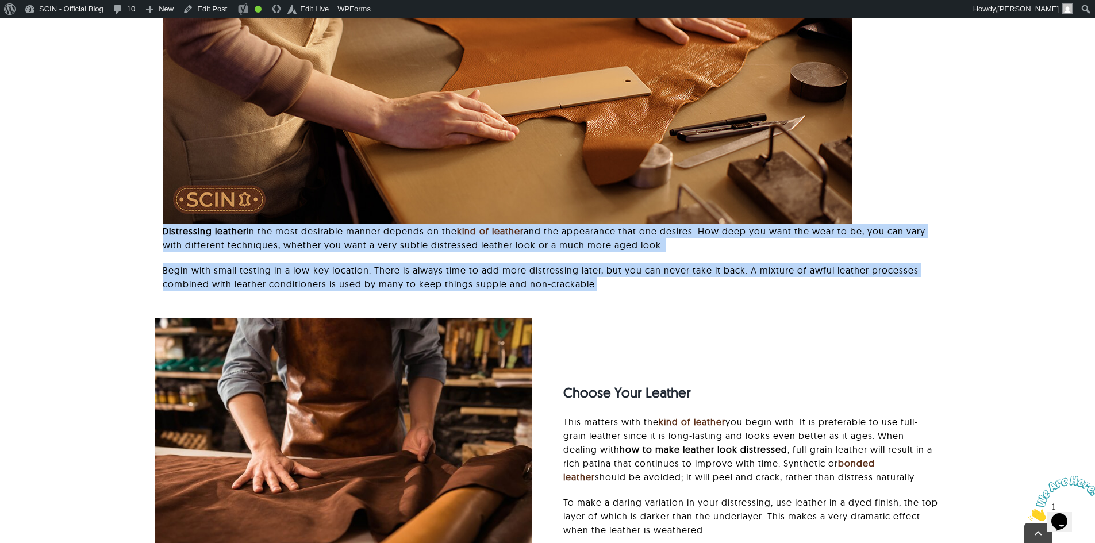
drag, startPoint x: 163, startPoint y: 228, endPoint x: 680, endPoint y: 286, distance: 520.2
click at [680, 286] on div "Distressing leather in the most desirable manner depends on the kind of leather…" at bounding box center [551, 263] width 777 height 78
click at [680, 286] on p "Begin with small testing in a low-key location. There is always time to add mor…" at bounding box center [551, 277] width 777 height 28
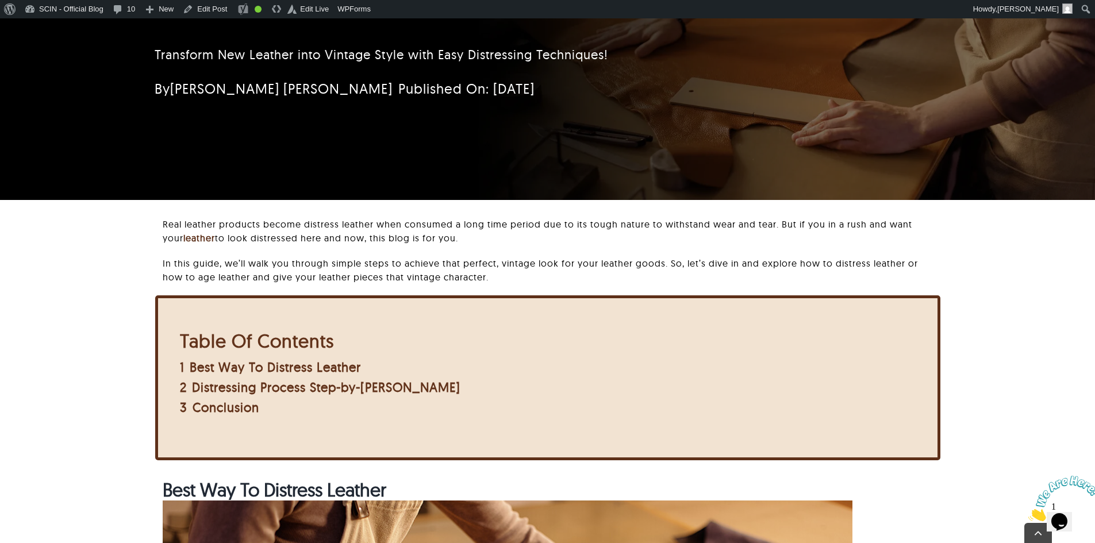
scroll to position [227, 0]
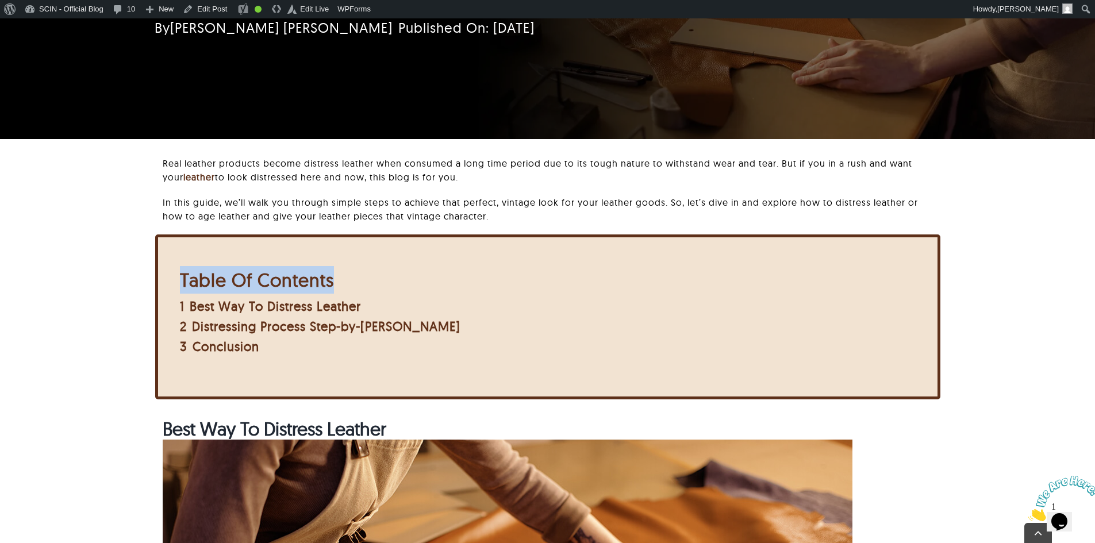
drag, startPoint x: 379, startPoint y: 273, endPoint x: 174, endPoint y: 282, distance: 205.5
click at [174, 282] on div "Table Of Contents 1 Best Way To Distress Leather 2 Distressing Process Step-by-…" at bounding box center [320, 312] width 301 height 109
click at [82, 271] on div "Real leather products become distress leather when consumed a long time period …" at bounding box center [547, 287] width 975 height 262
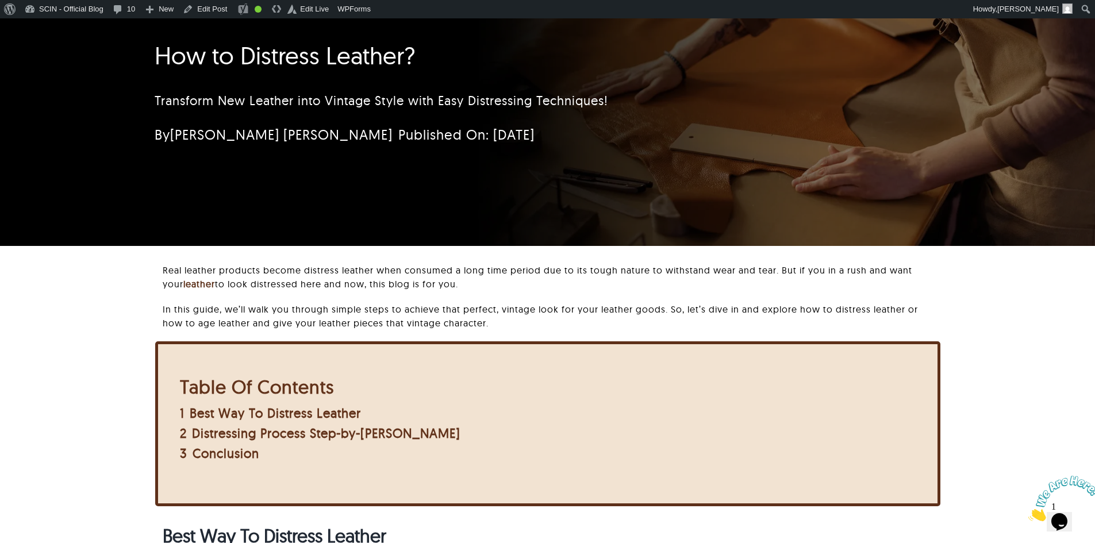
scroll to position [0, 0]
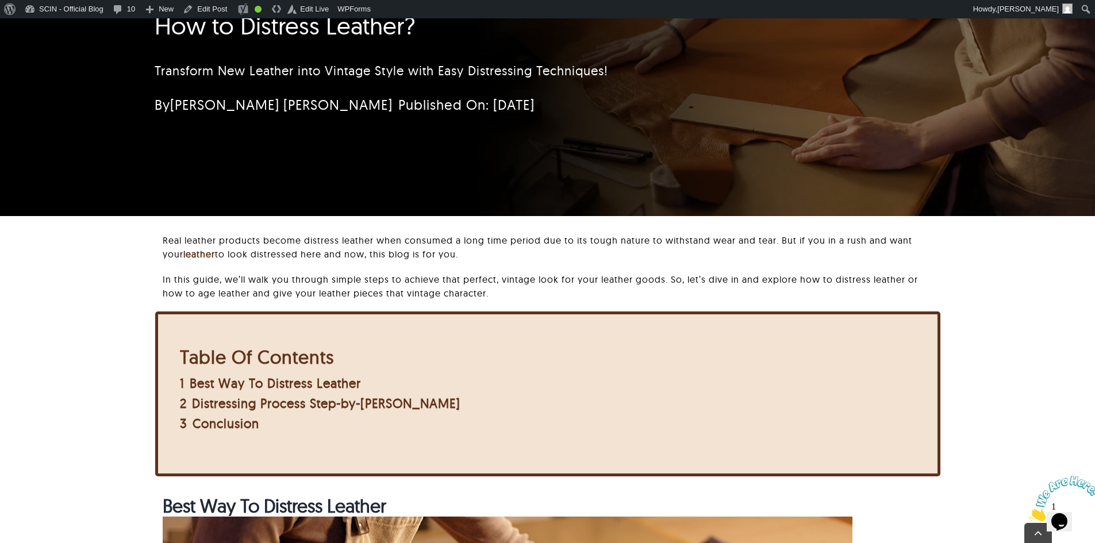
scroll to position [345, 0]
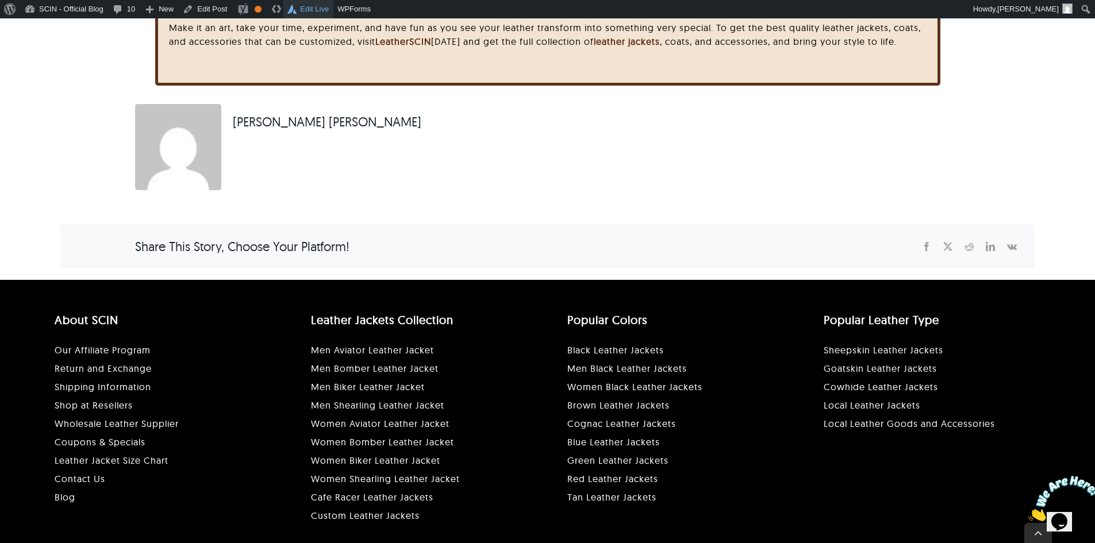
scroll to position [3806, 0]
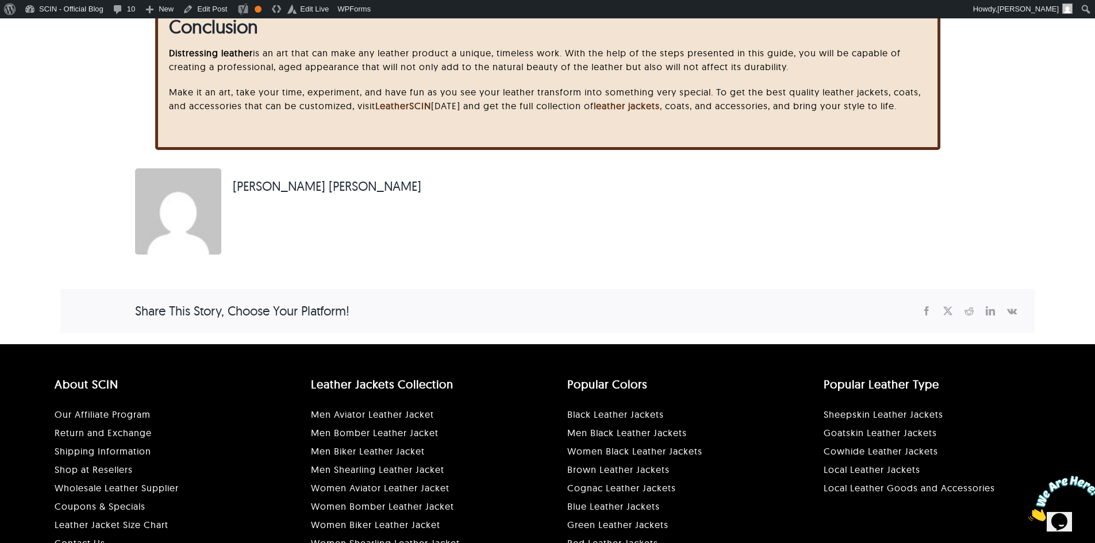
click at [175, 193] on img at bounding box center [178, 211] width 86 height 86
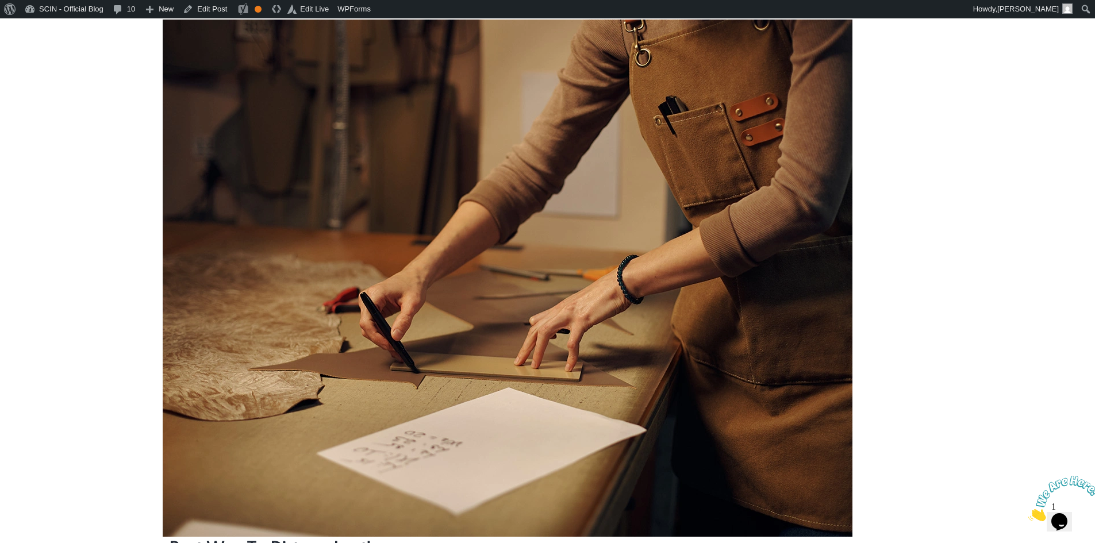
scroll to position [690, 0]
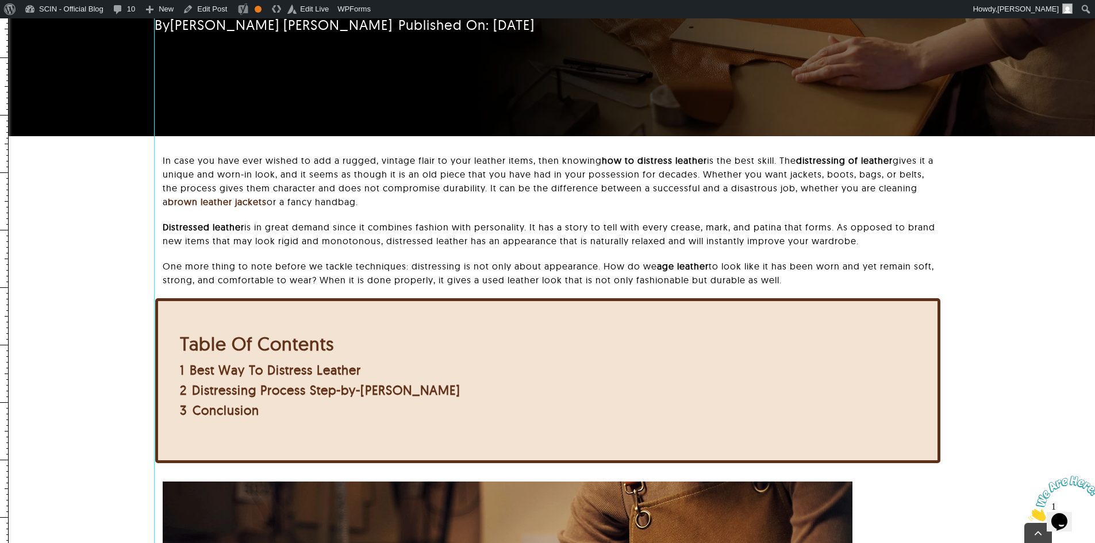
drag, startPoint x: 3, startPoint y: 255, endPoint x: 154, endPoint y: 292, distance: 155.2
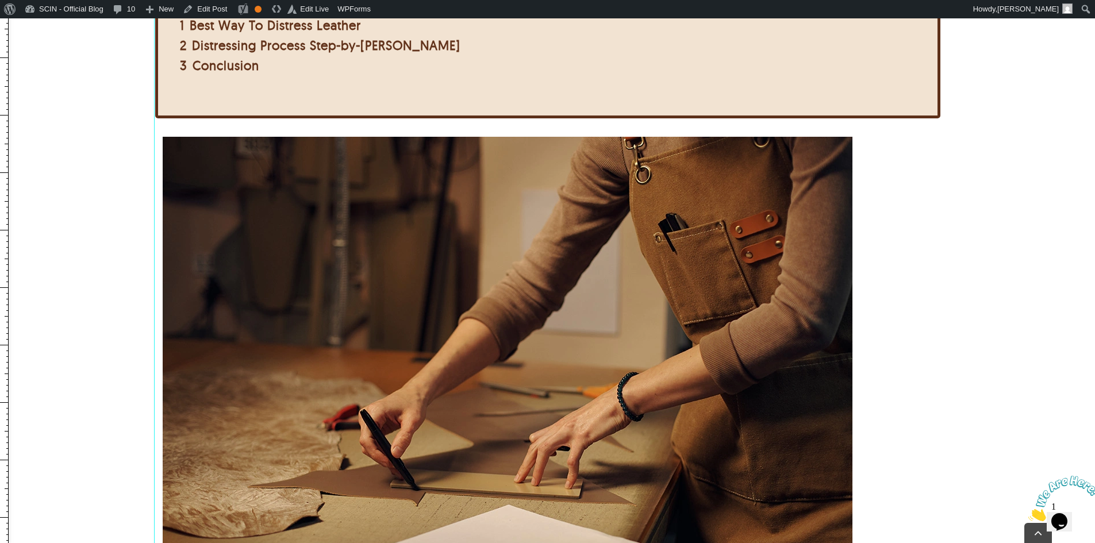
scroll to position [862, 0]
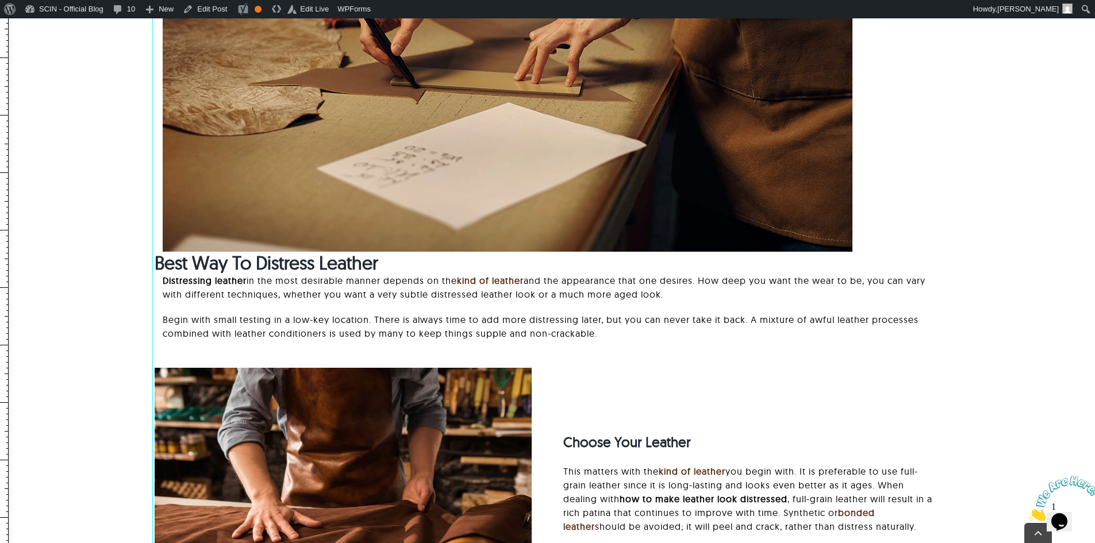
drag, startPoint x: 1, startPoint y: 204, endPoint x: 152, endPoint y: 237, distance: 154.7
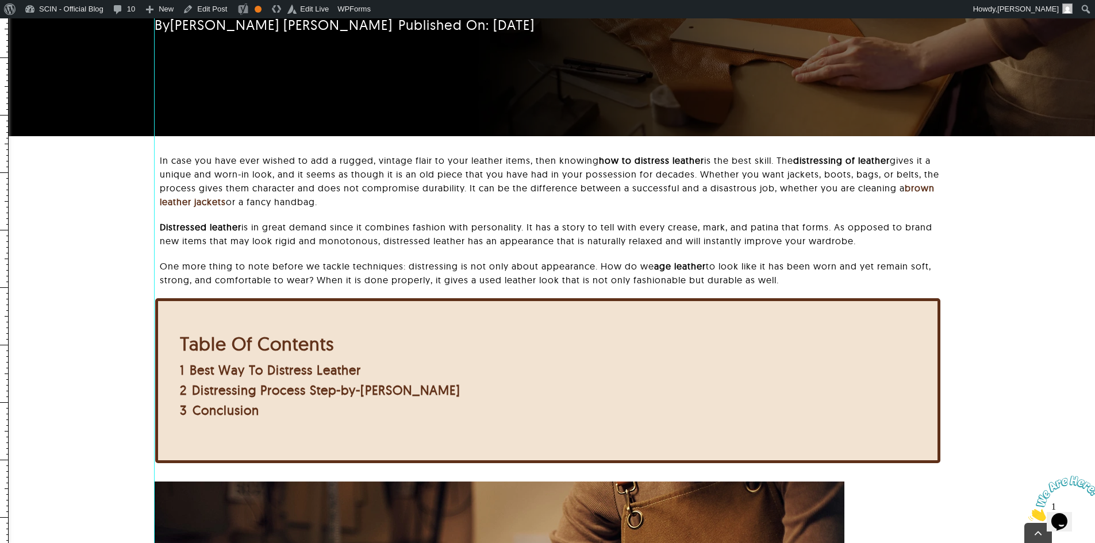
drag, startPoint x: 7, startPoint y: 182, endPoint x: 154, endPoint y: 187, distance: 147.3
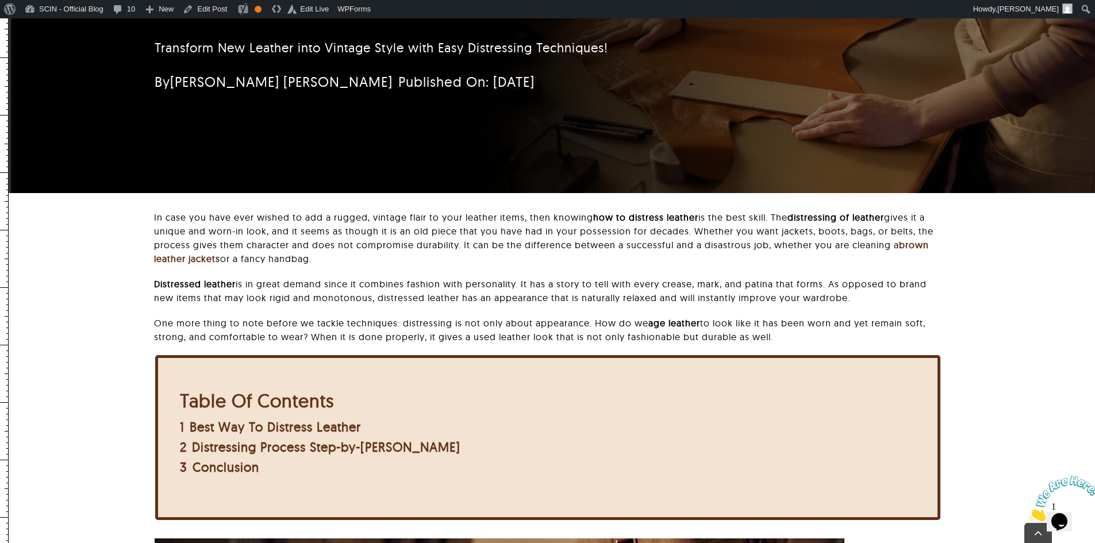
scroll to position [345, 0]
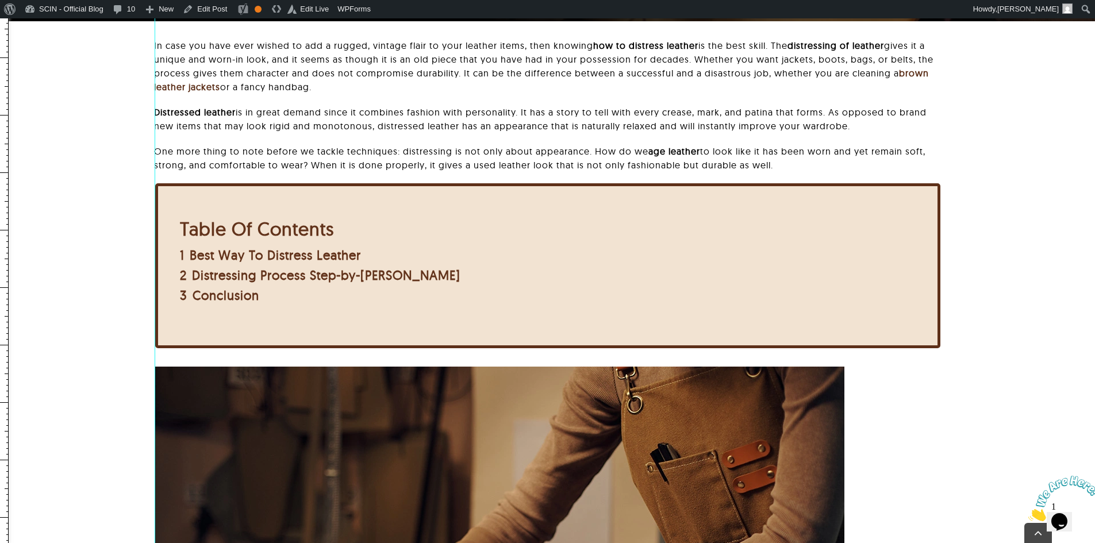
drag, startPoint x: 0, startPoint y: 219, endPoint x: 155, endPoint y: 238, distance: 155.8
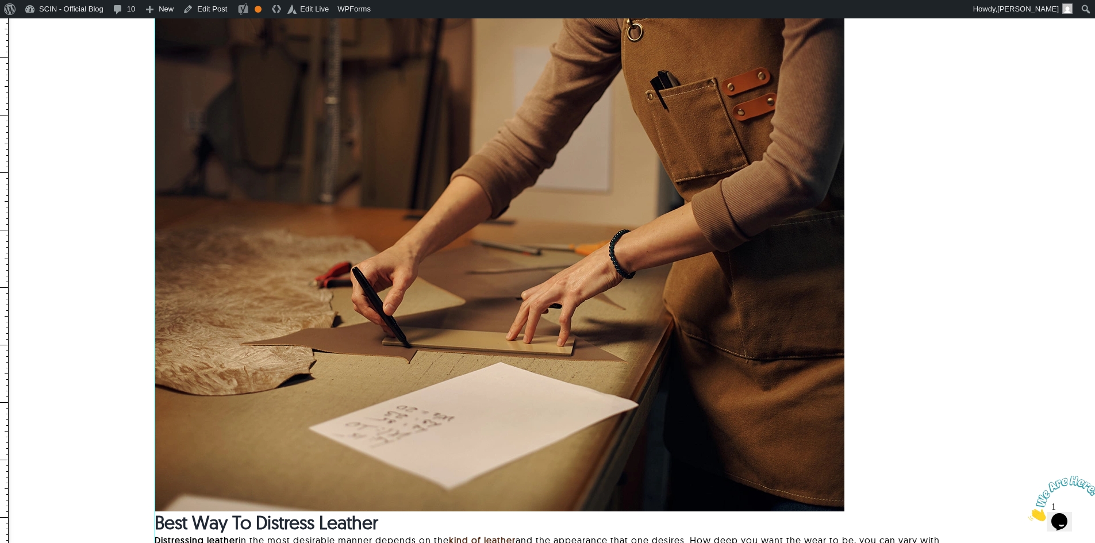
scroll to position [690, 0]
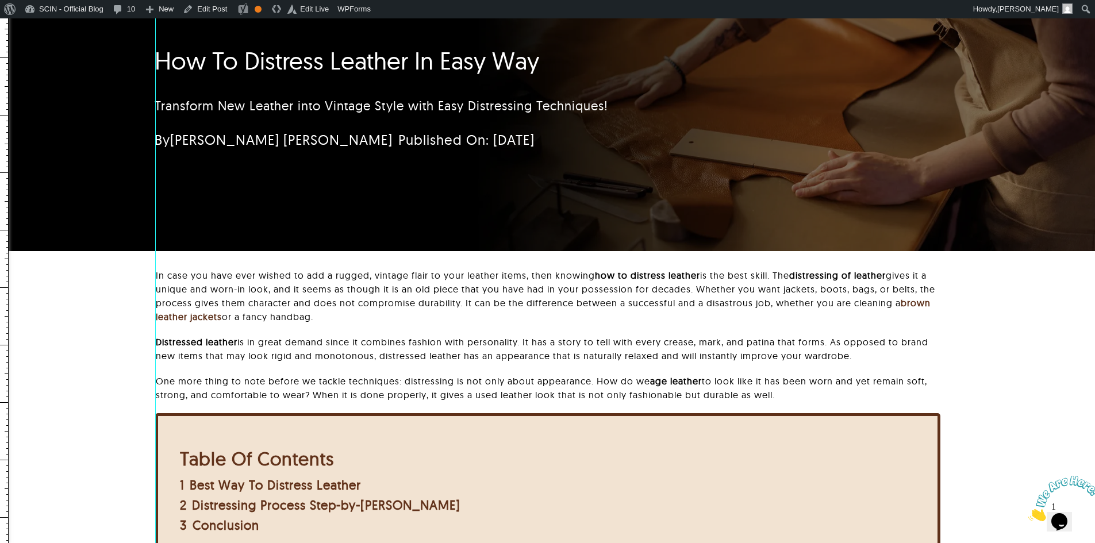
drag, startPoint x: 7, startPoint y: 284, endPoint x: 155, endPoint y: 287, distance: 148.4
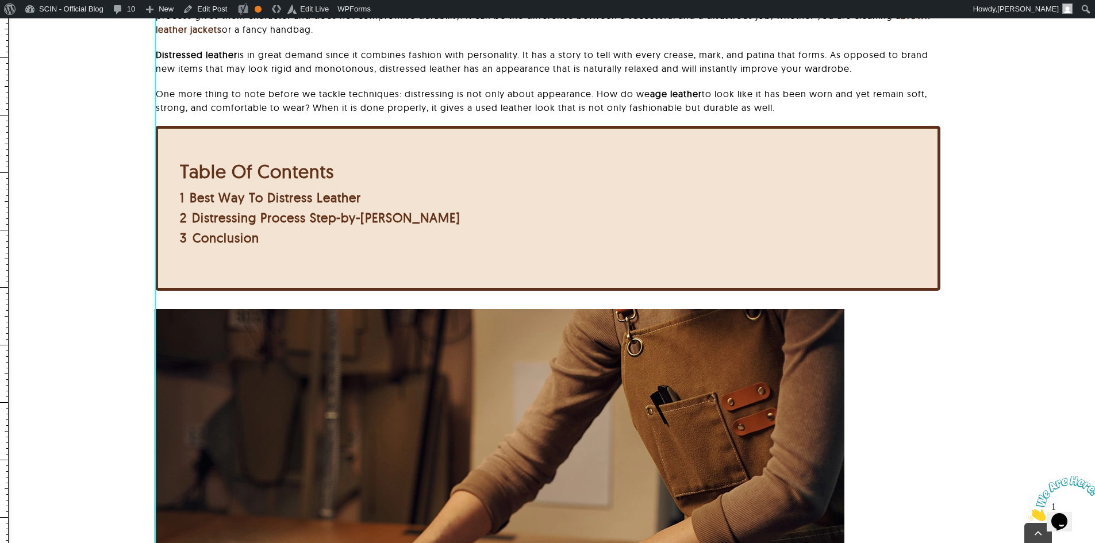
scroll to position [690, 0]
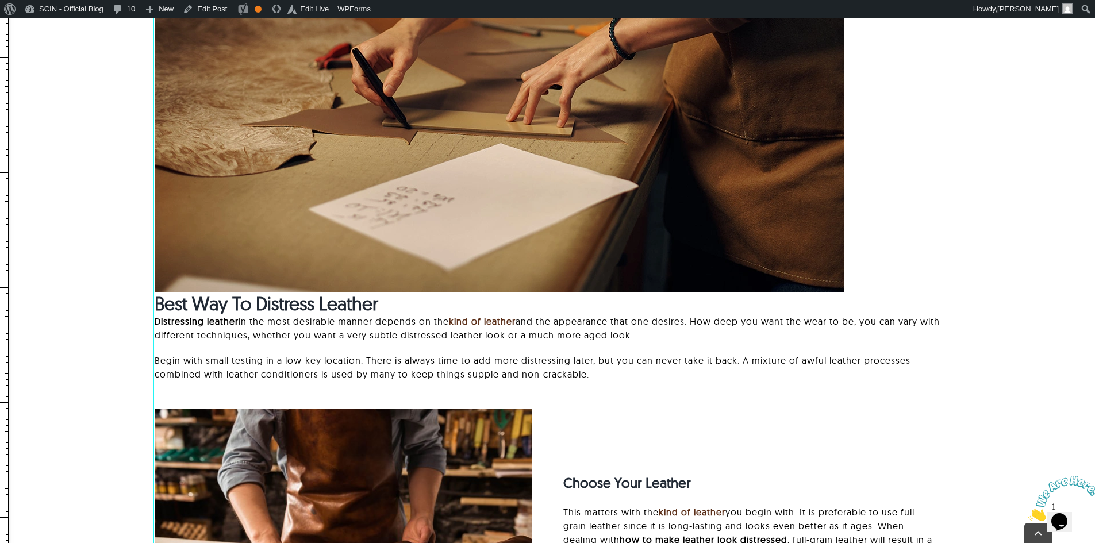
scroll to position [1035, 0]
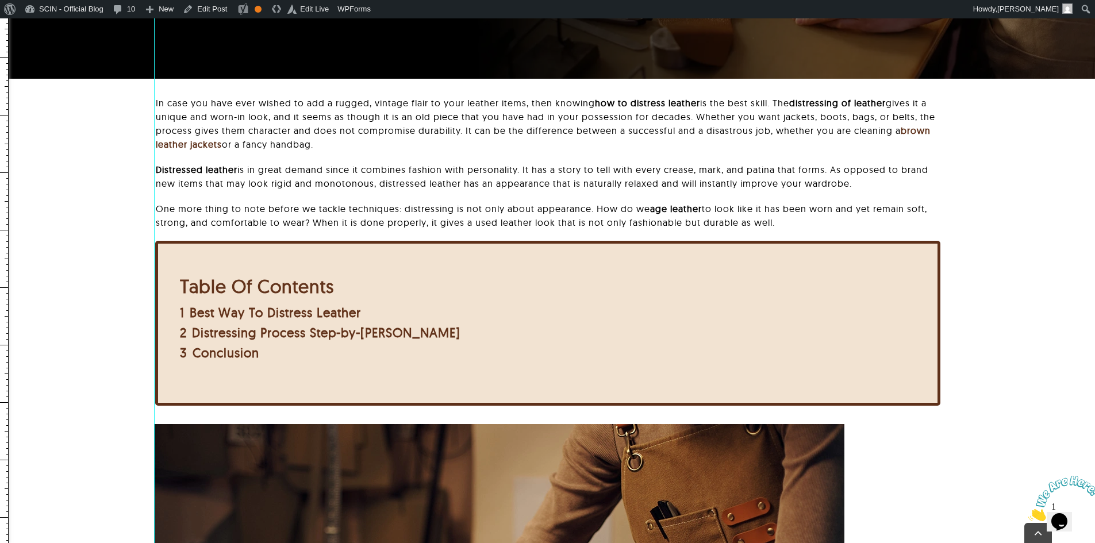
scroll to position [632, 0]
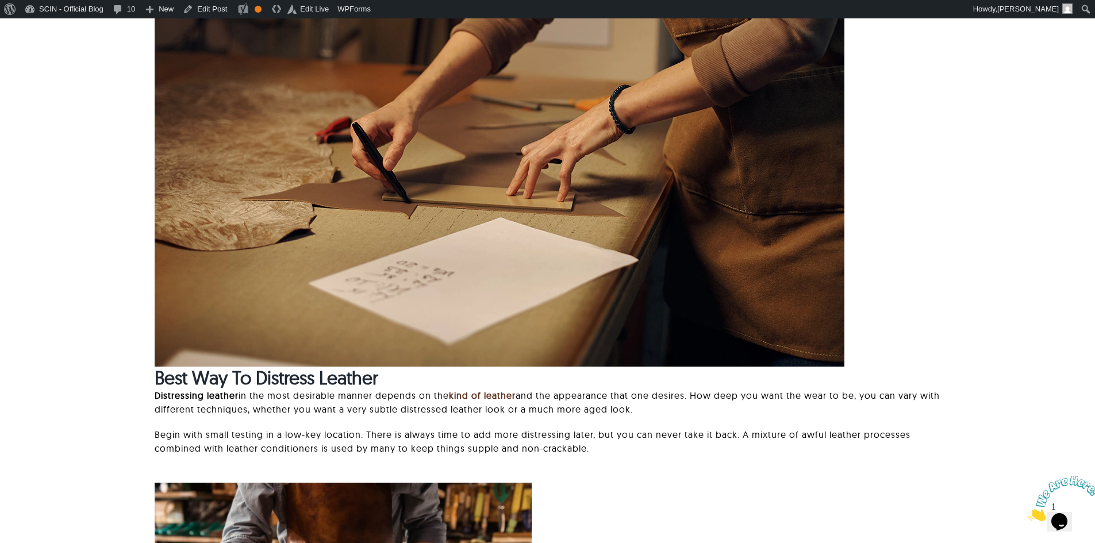
scroll to position [826, 0]
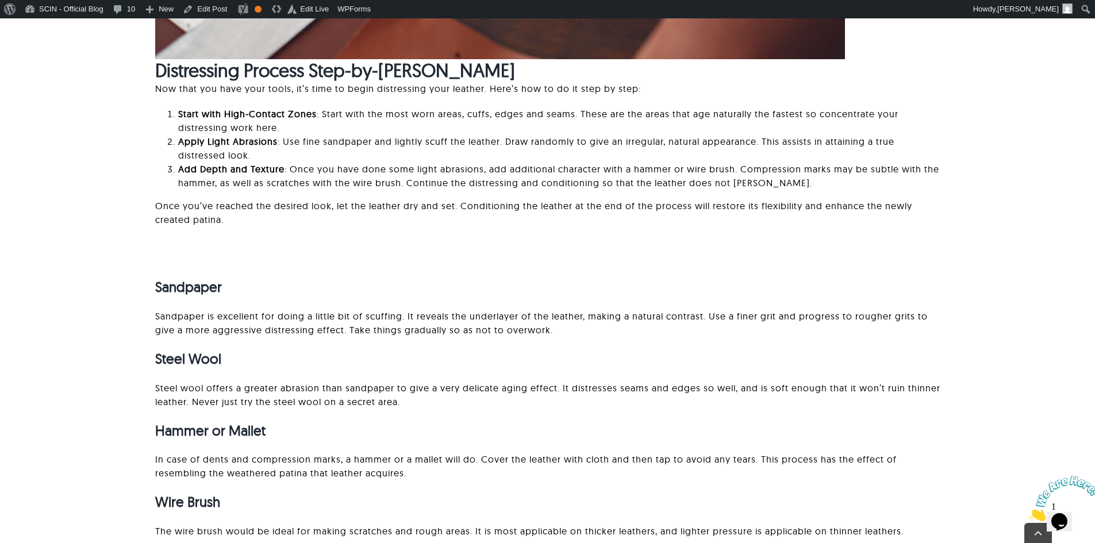
scroll to position [3109, 0]
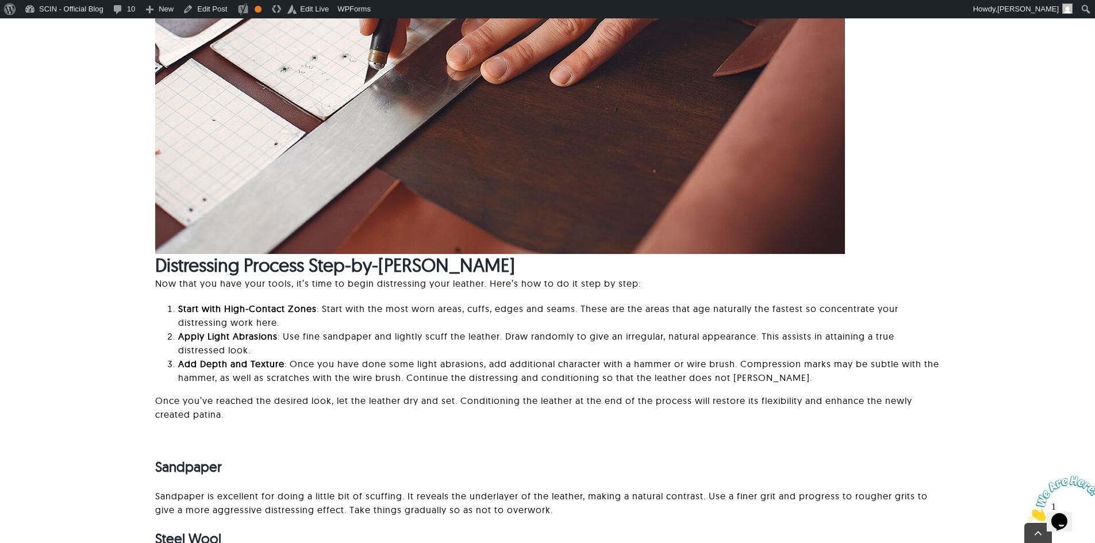
scroll to position [3047, 0]
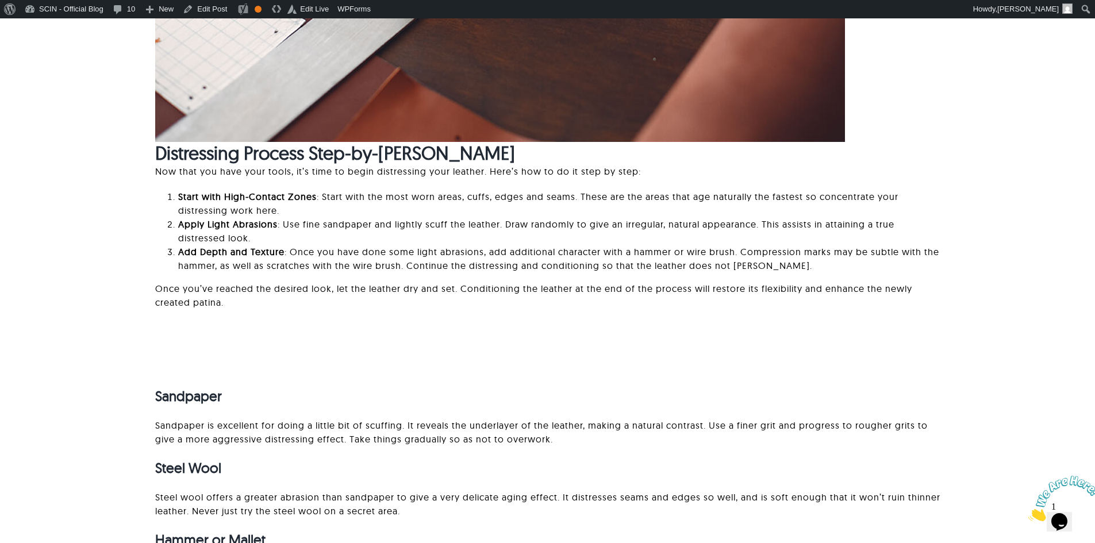
scroll to position [2997, 0]
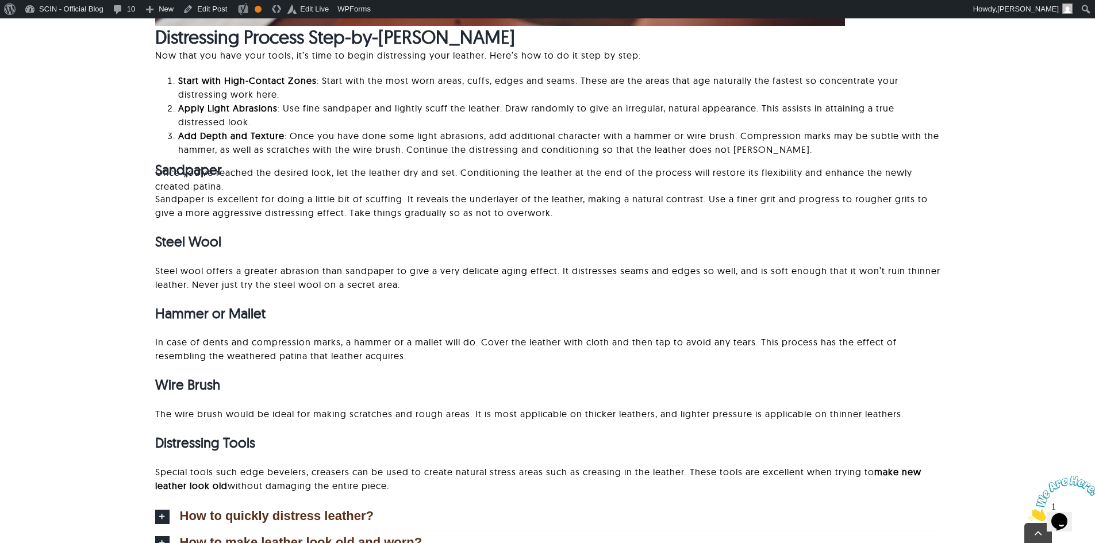
scroll to position [3133, 0]
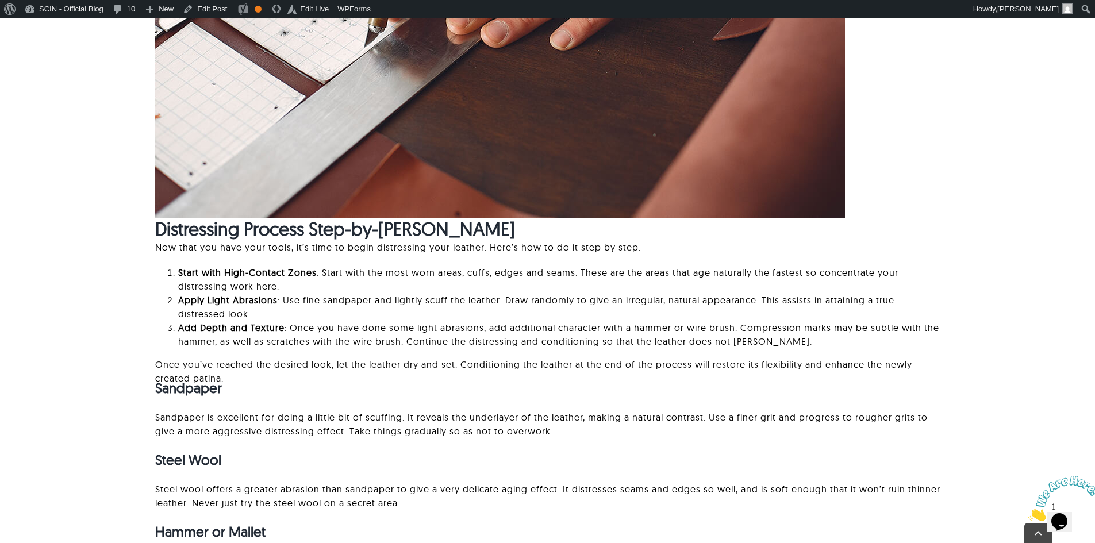
scroll to position [2974, 0]
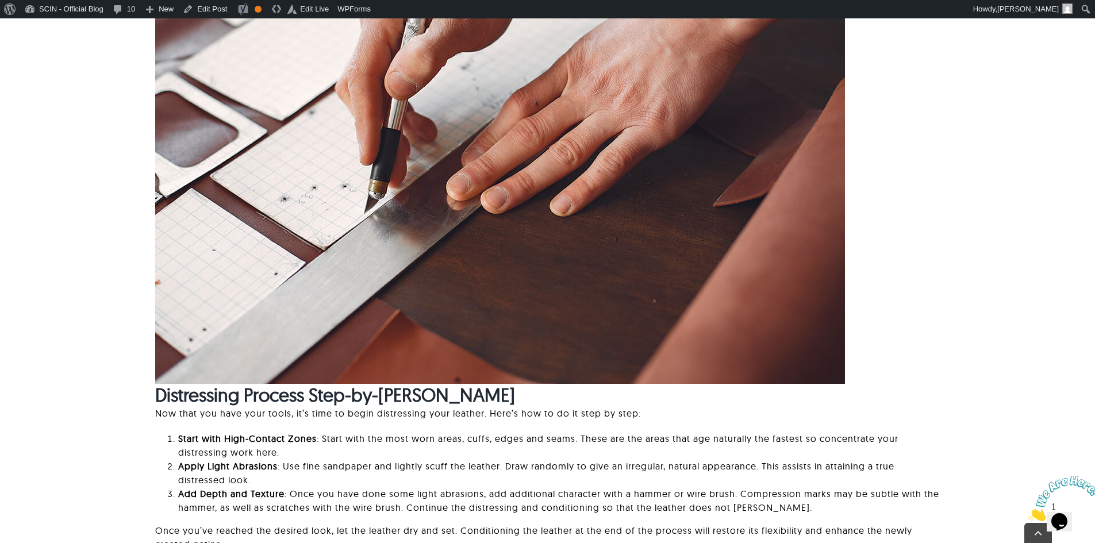
scroll to position [2772, 0]
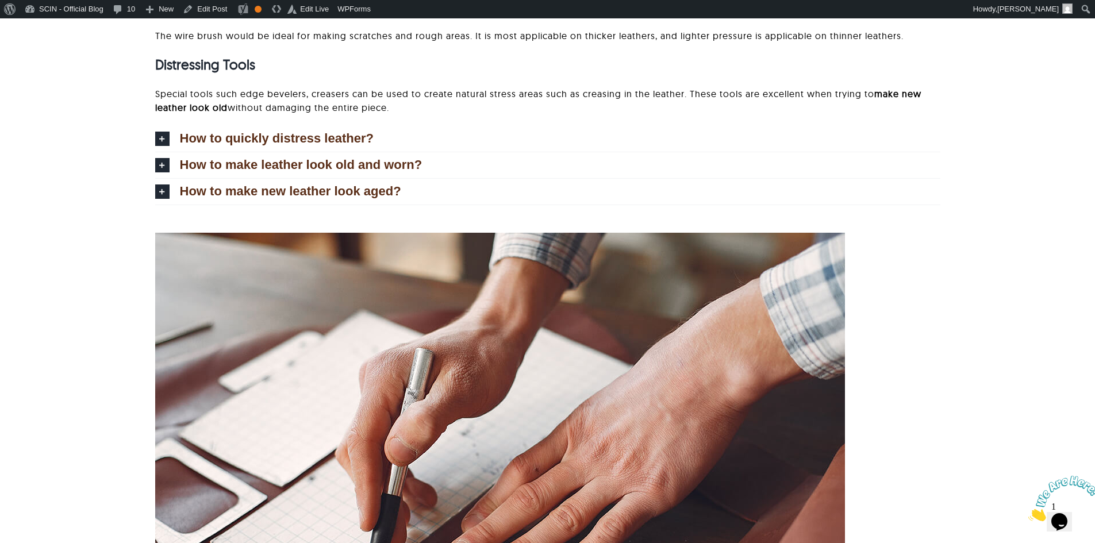
scroll to position [2709, 0]
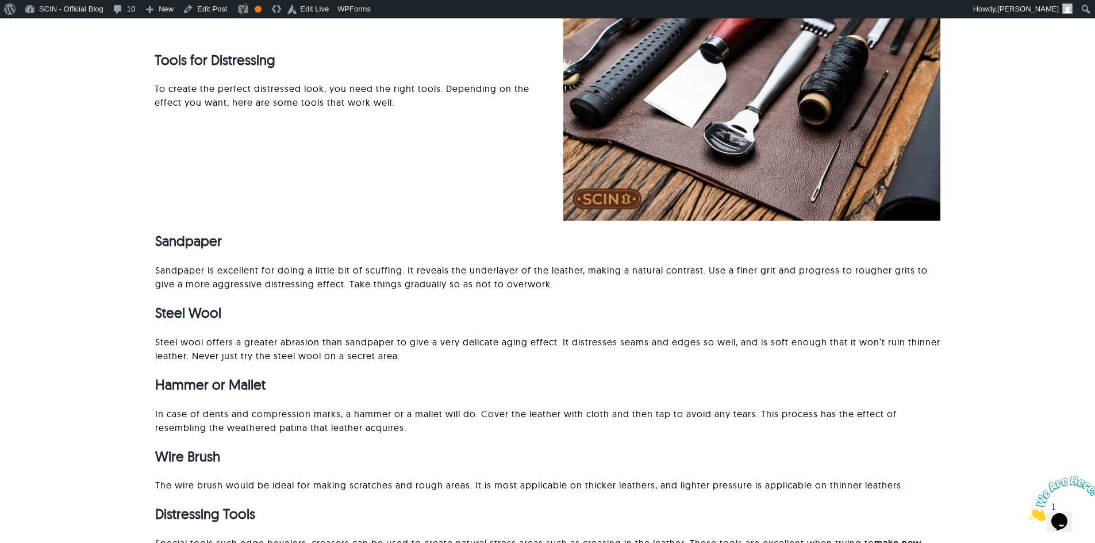
scroll to position [2347, 0]
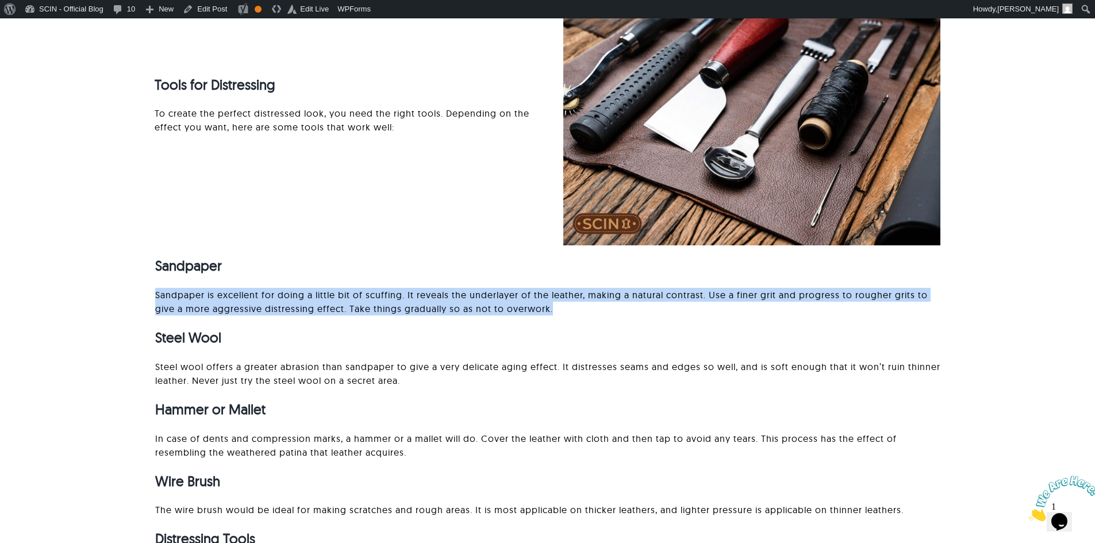
drag, startPoint x: 150, startPoint y: 289, endPoint x: 569, endPoint y: 307, distance: 419.0
click at [569, 307] on div "Sandpaper Sandpaper is excellent for doing a little bit of scuffing. It reveals…" at bounding box center [547, 440] width 975 height 343
click at [569, 307] on p "Sandpaper is excellent for doing a little bit of scuffing. It reveals the under…" at bounding box center [547, 302] width 785 height 28
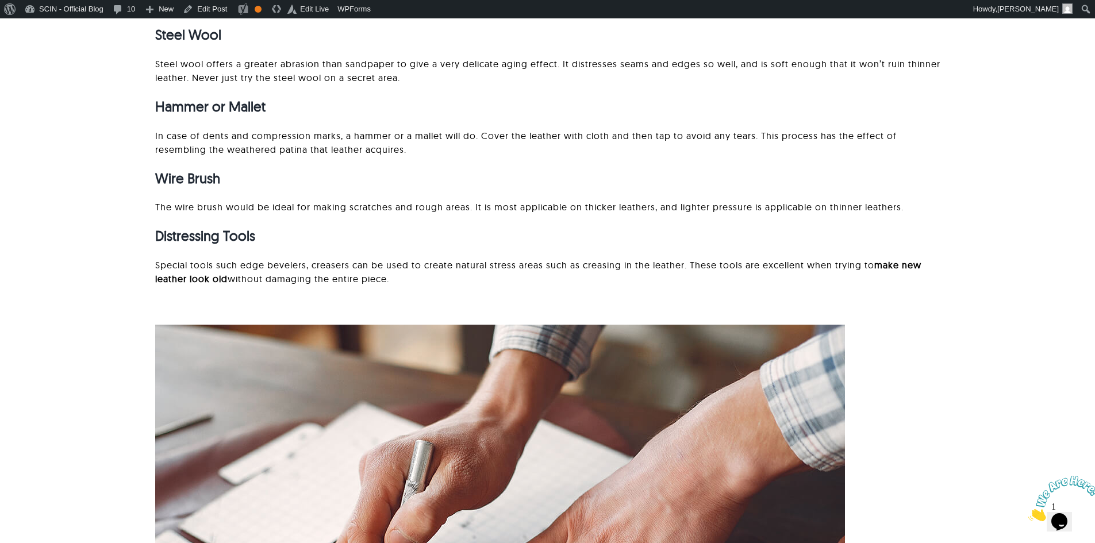
scroll to position [2577, 0]
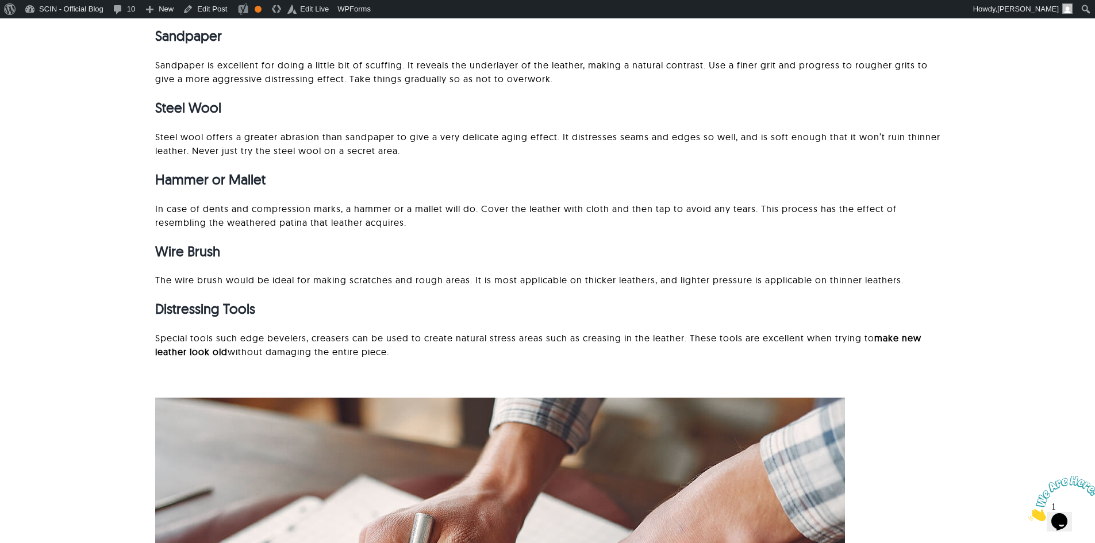
click at [195, 247] on strong "Wire Brush" at bounding box center [187, 251] width 65 height 17
copy div "Wire Brush"
click at [204, 284] on p "The wire brush would be ideal for making scratches and rough areas. It is most …" at bounding box center [547, 280] width 785 height 14
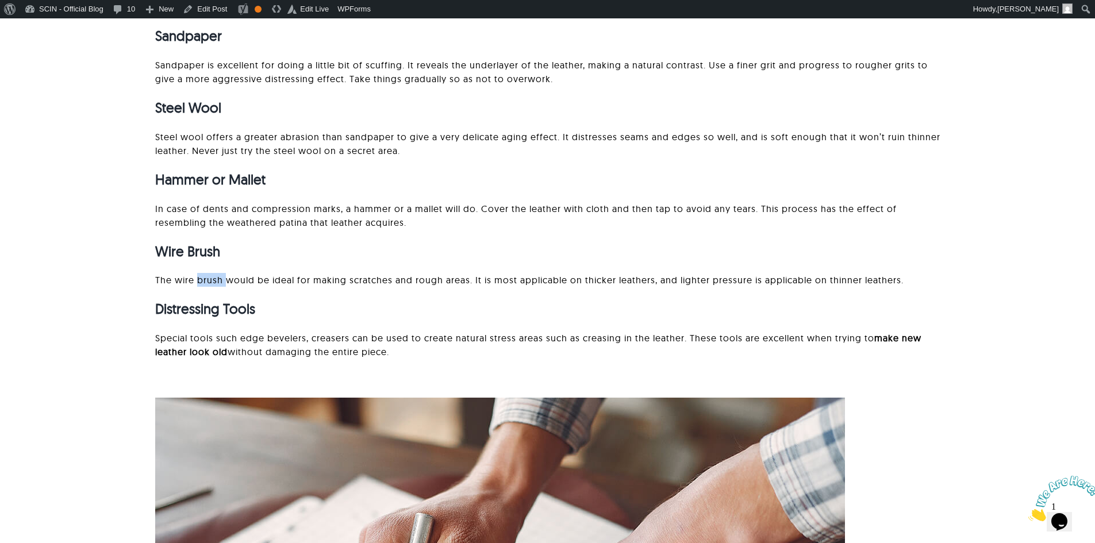
click at [204, 284] on p "The wire brush would be ideal for making scratches and rough areas. It is most …" at bounding box center [547, 280] width 785 height 14
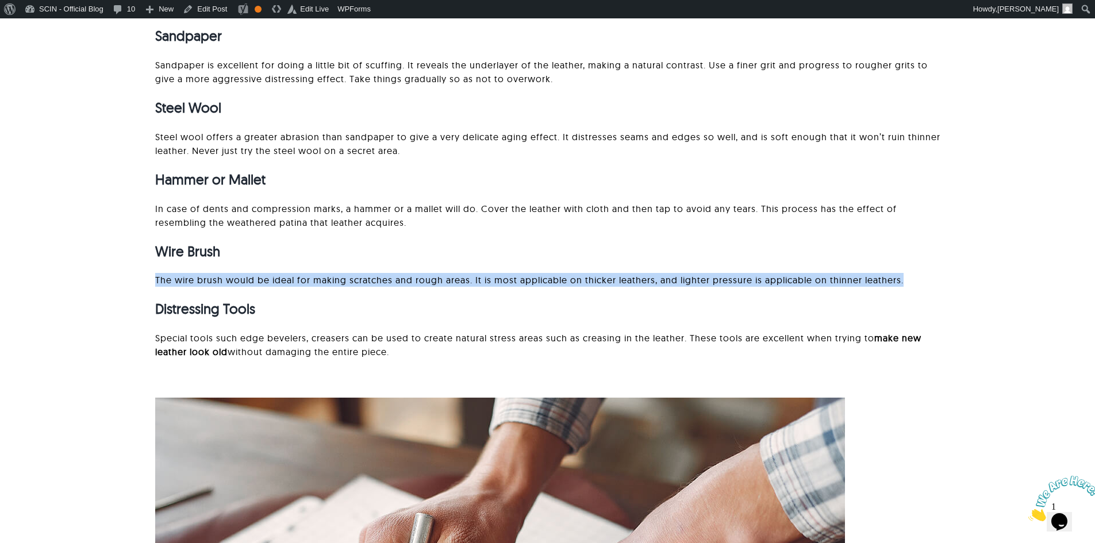
click at [204, 284] on p "The wire brush would be ideal for making scratches and rough areas. It is most …" at bounding box center [547, 280] width 785 height 14
copy div "The wire brush would be ideal for making scratches and rough areas. It is most …"
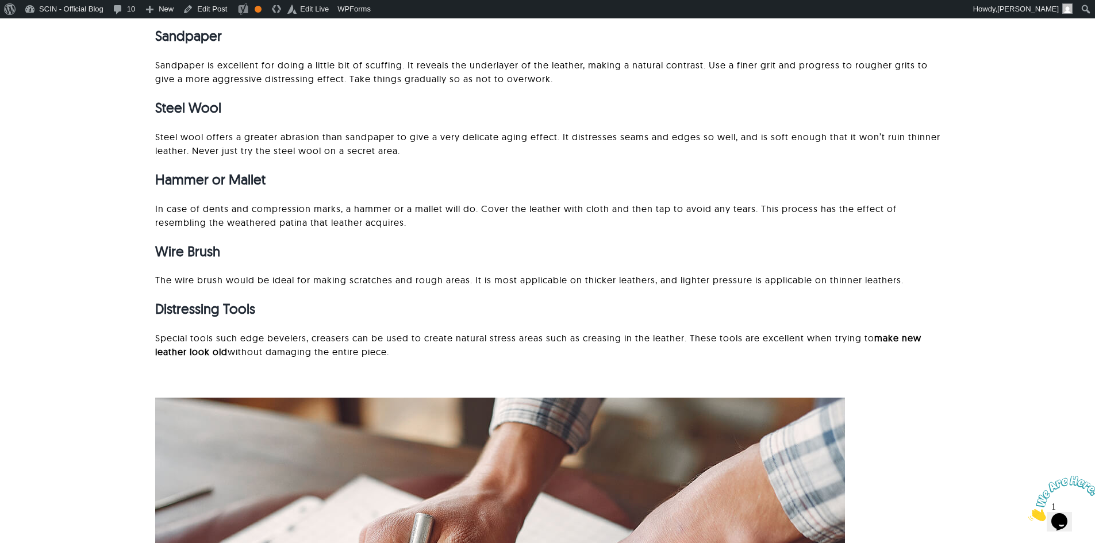
click at [248, 316] on strong "Distressing Tools" at bounding box center [205, 308] width 100 height 17
copy div "Distressing Tools"
drag, startPoint x: 382, startPoint y: 327, endPoint x: 382, endPoint y: 339, distance: 11.5
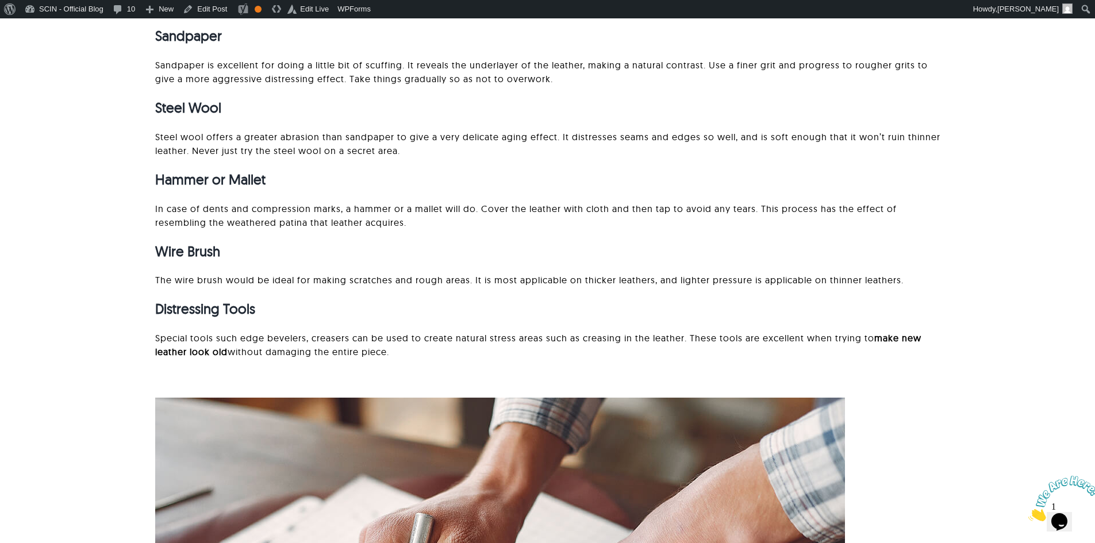
click at [382, 327] on div "Sandpaper Sandpaper is excellent for doing a little bit of scuffing. It reveals…" at bounding box center [547, 192] width 785 height 356
click at [382, 339] on p "Special tools such edge bevelers, creasers can be used to create natural stress…" at bounding box center [547, 345] width 785 height 28
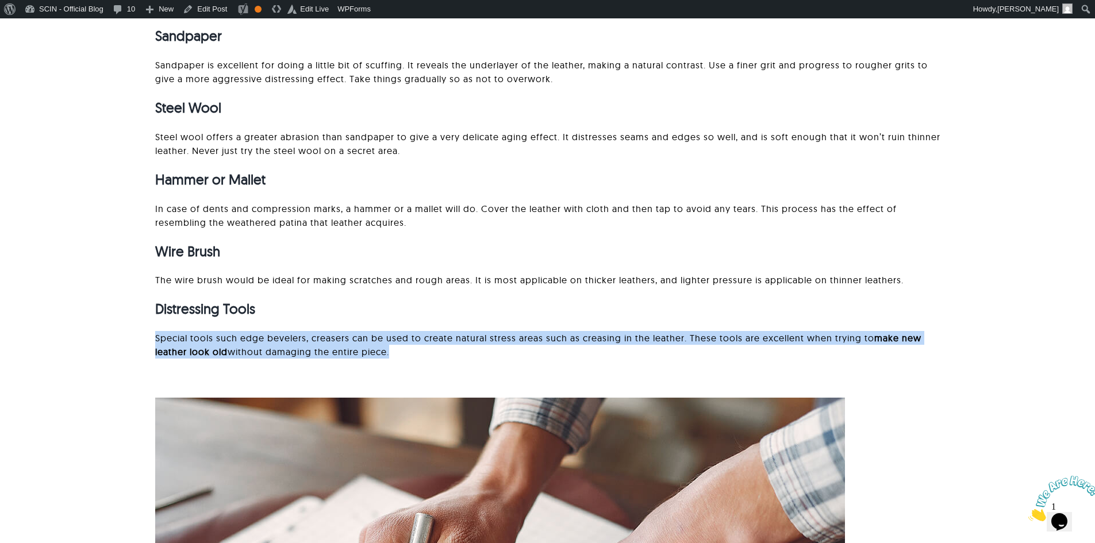
click at [382, 339] on p "Special tools such edge bevelers, creasers can be used to create natural stress…" at bounding box center [547, 345] width 785 height 28
copy div "Special tools such edge bevelers, creasers can be used to create natural stress…"
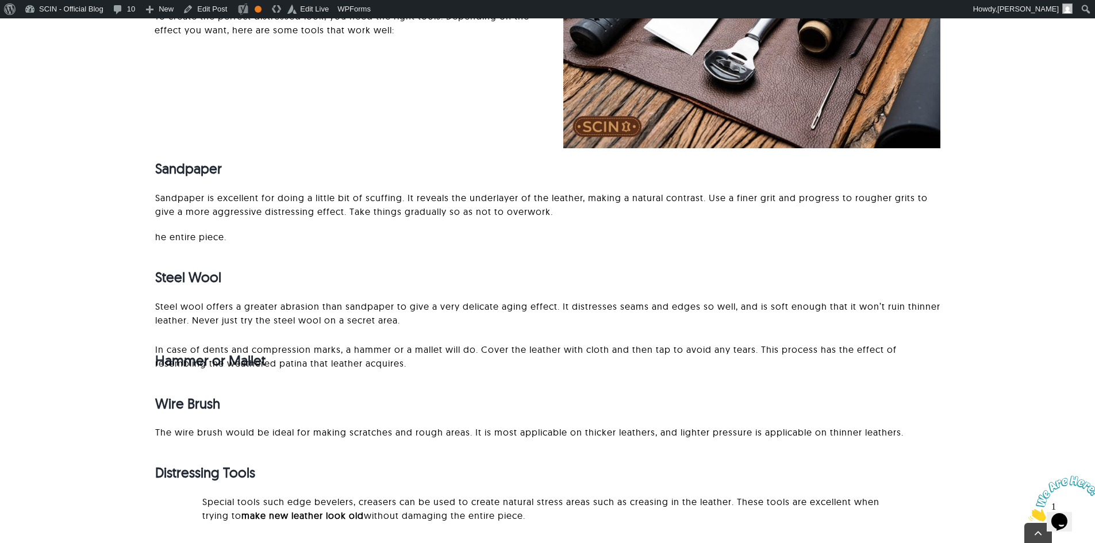
scroll to position [2472, 0]
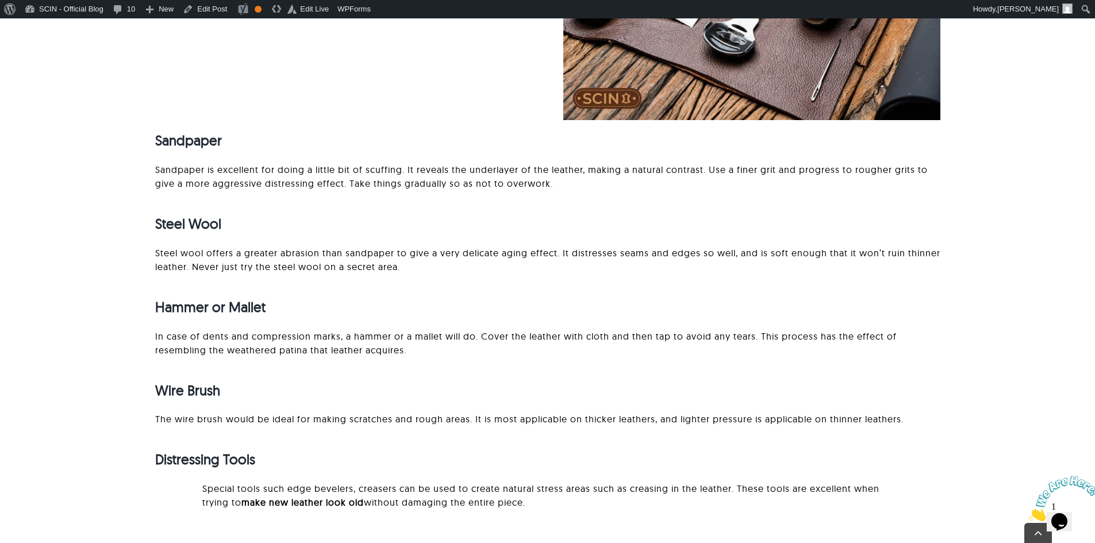
scroll to position [2645, 0]
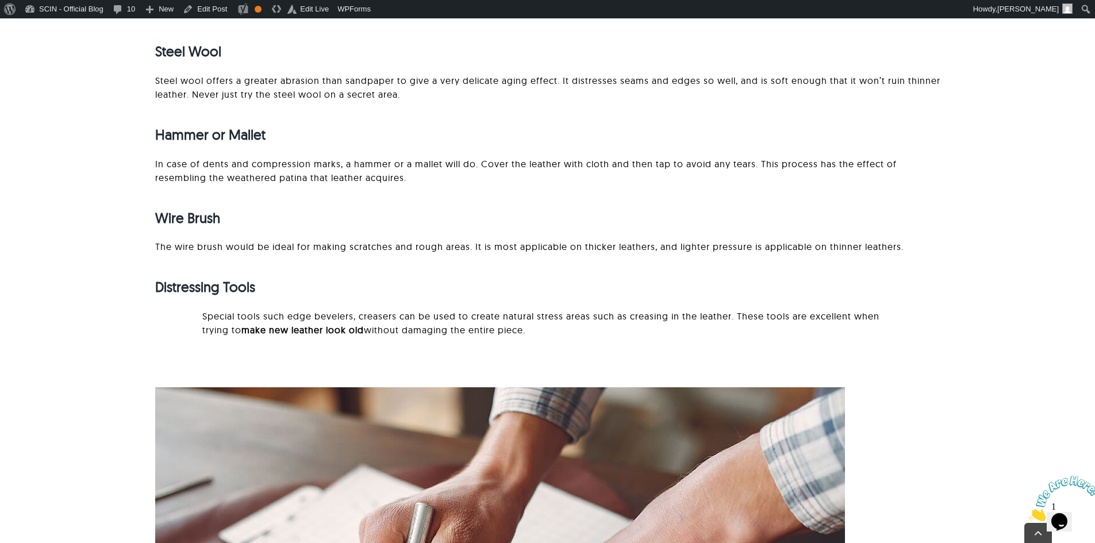
click at [249, 326] on strong "make new leather look old" at bounding box center [302, 329] width 122 height 11
click at [184, 320] on div "Special tools such edge bevelers, creasers can be used to create natural stress…" at bounding box center [547, 328] width 751 height 39
drag, startPoint x: 187, startPoint y: 314, endPoint x: 578, endPoint y: 340, distance: 391.9
click at [554, 343] on div "Special tools such edge bevelers, creasers can be used to create natural stress…" at bounding box center [547, 328] width 751 height 39
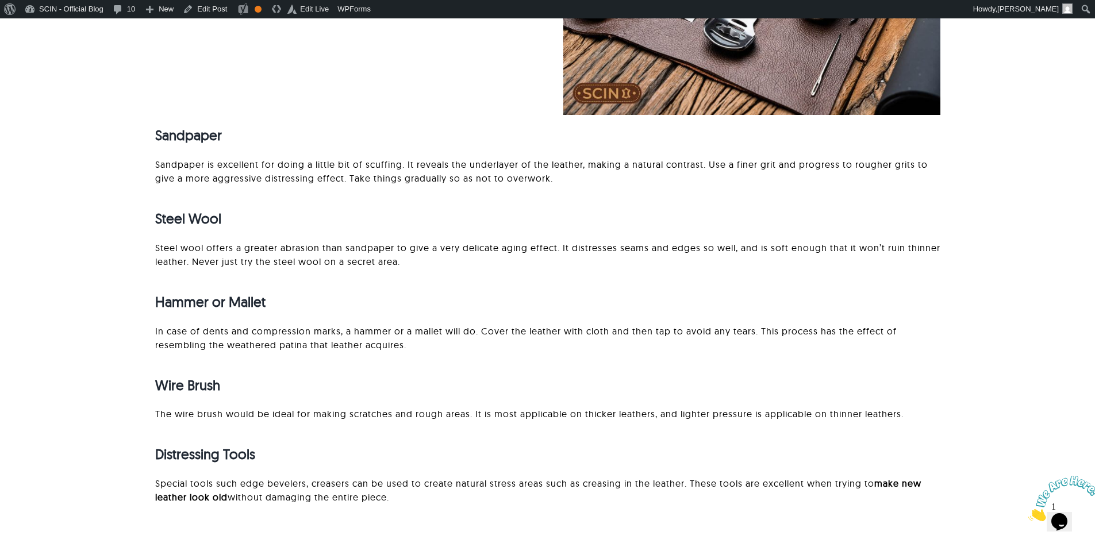
scroll to position [2472, 0]
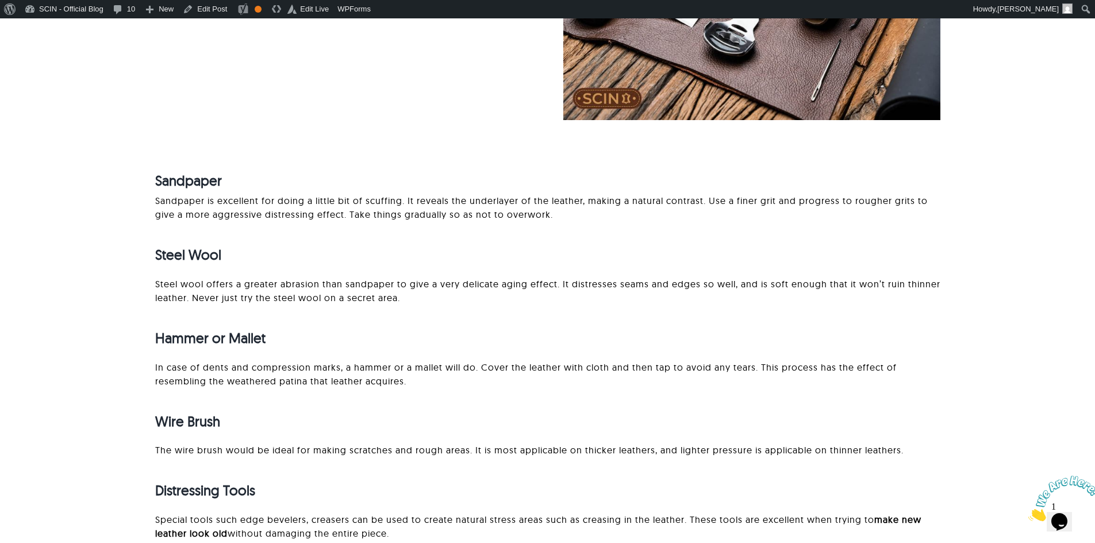
scroll to position [2415, 0]
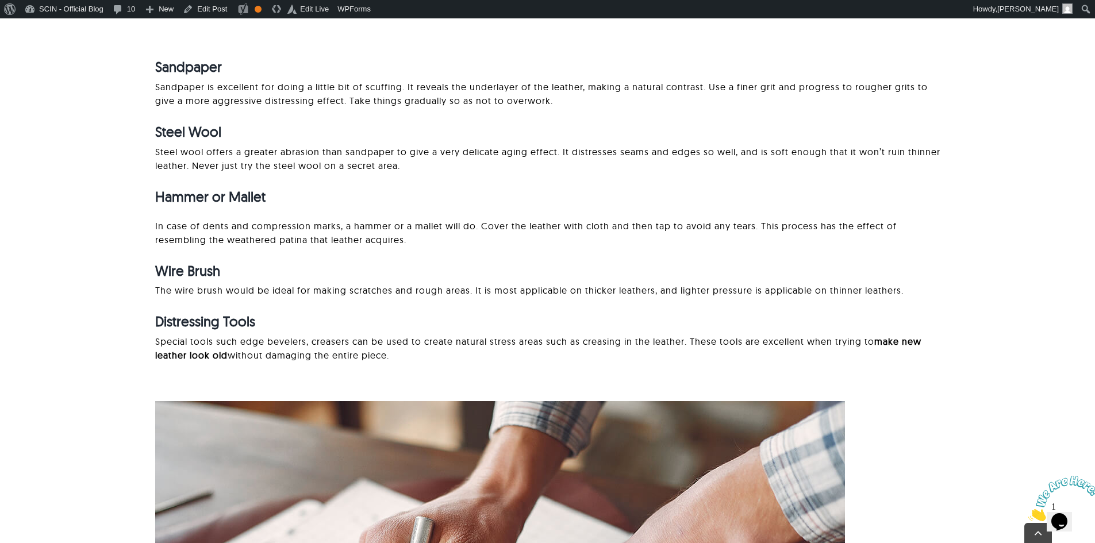
scroll to position [2587, 0]
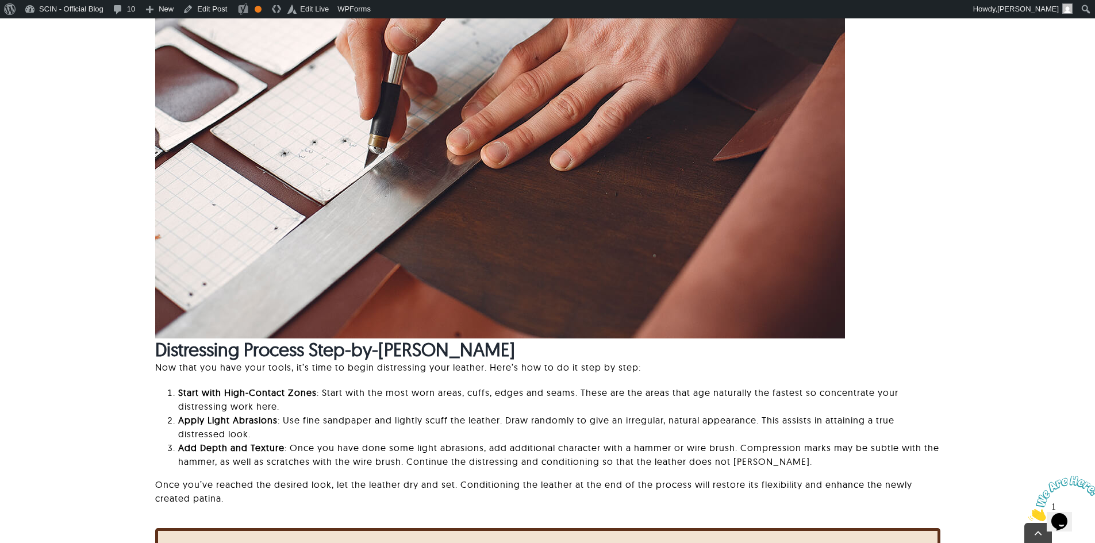
scroll to position [3277, 0]
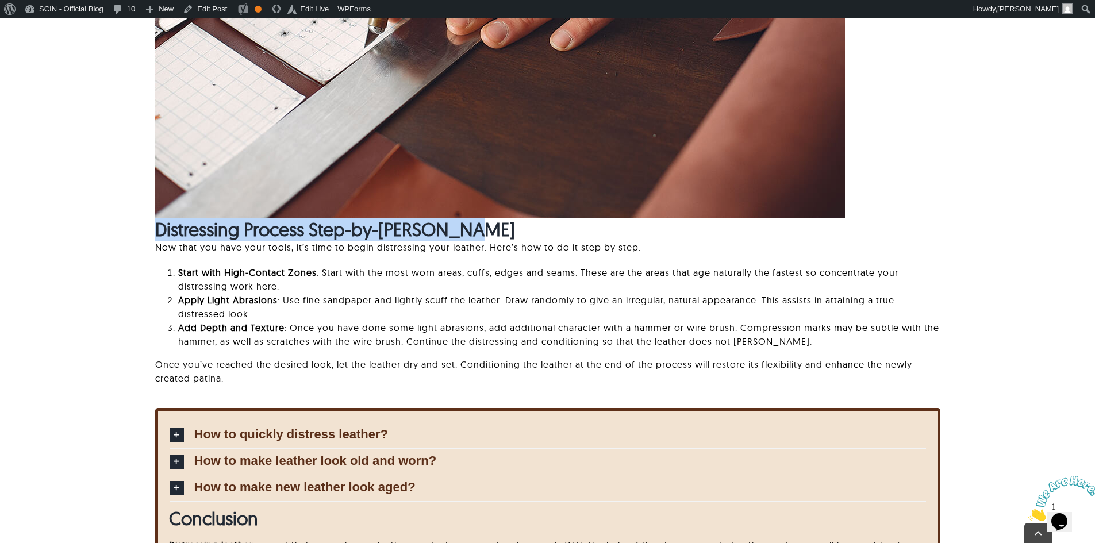
drag, startPoint x: 143, startPoint y: 232, endPoint x: 507, endPoint y: 228, distance: 364.6
click at [507, 228] on div "Distressing Process Step-by-Step Guide Now that you have your tools, it’s time …" at bounding box center [547, 46] width 975 height 723
click at [512, 223] on h2 "Distressing Process Step-by-[PERSON_NAME]" at bounding box center [547, 229] width 785 height 22
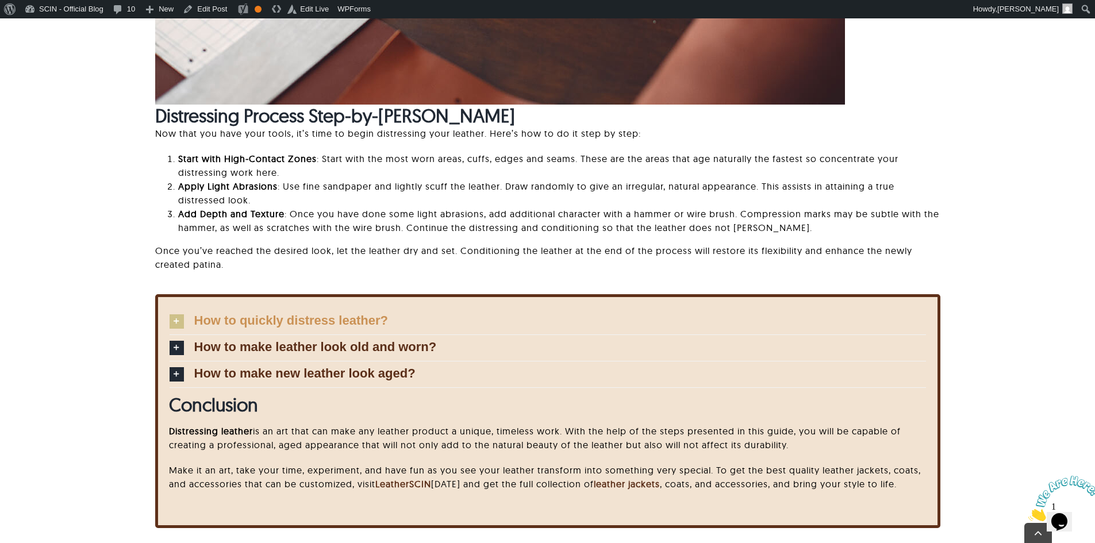
scroll to position [3392, 0]
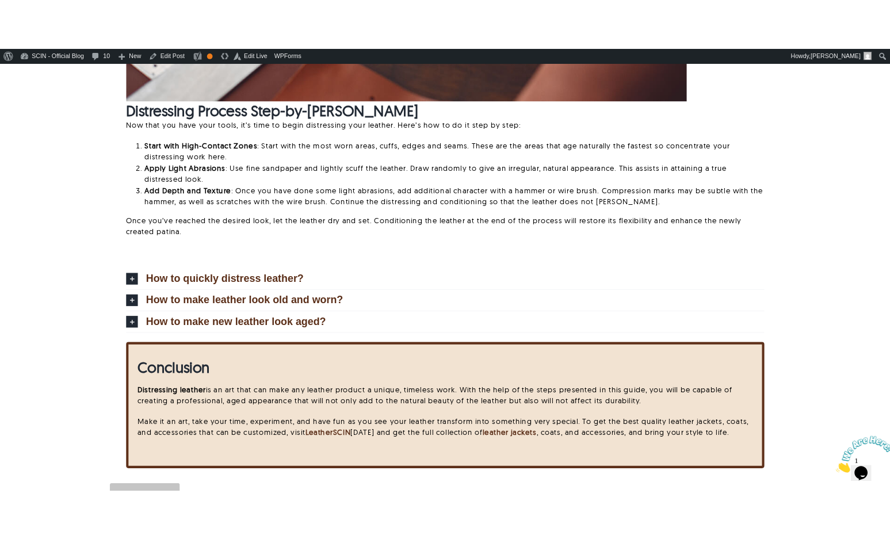
scroll to position [3397, 0]
